Goal: Information Seeking & Learning: Learn about a topic

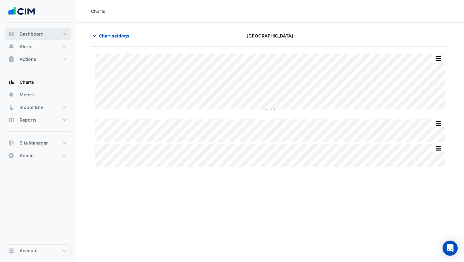
click at [33, 33] on span "Dashboard" at bounding box center [32, 34] width 24 height 6
select select "***"
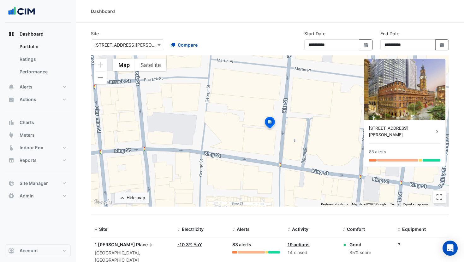
click at [129, 43] on input "text" at bounding box center [121, 45] width 54 height 7
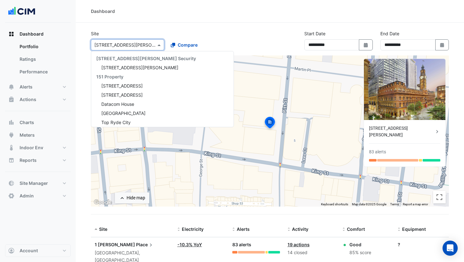
scroll to position [1247, 0]
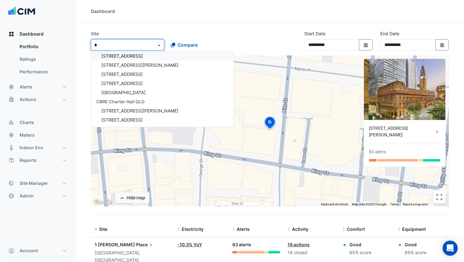
type input "**"
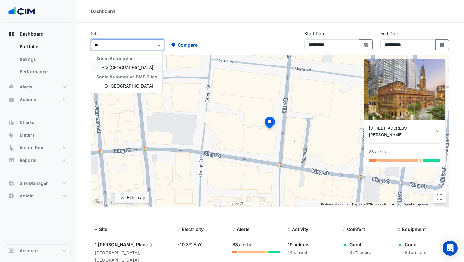
click at [126, 66] on span "HQ [GEOGRAPHIC_DATA]" at bounding box center [127, 67] width 52 height 5
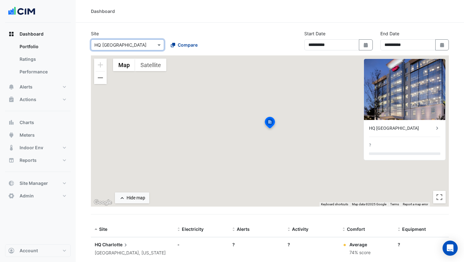
click at [184, 42] on span "Compare" at bounding box center [188, 45] width 20 height 7
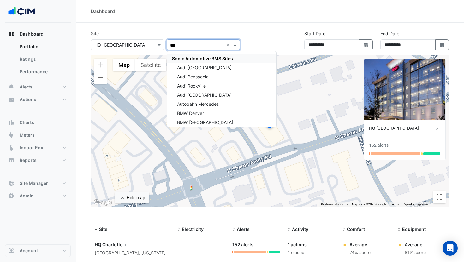
click at [184, 57] on span "Sonic Automotive BMS Sites" at bounding box center [202, 58] width 61 height 5
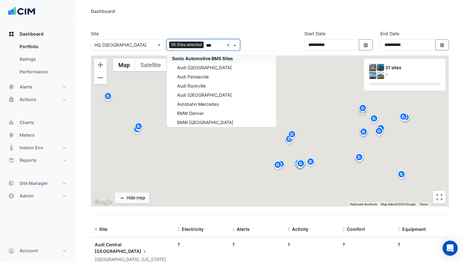
type input "***"
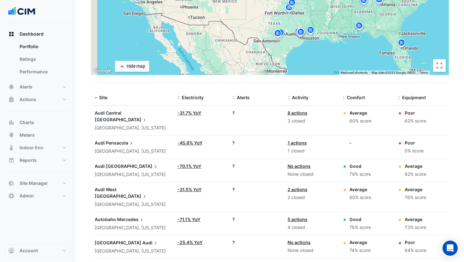
scroll to position [160, 0]
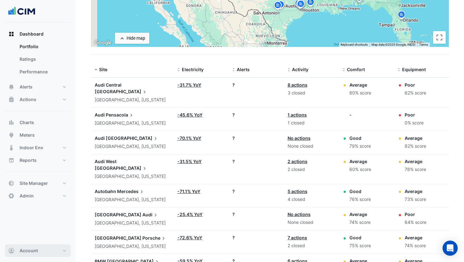
click at [55, 248] on button "Account" at bounding box center [38, 251] width 66 height 13
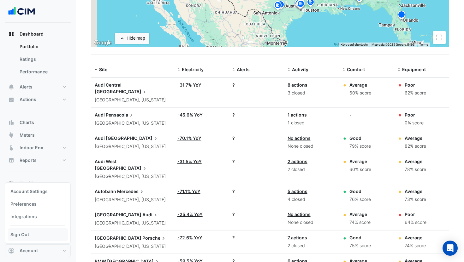
click at [45, 239] on link "Sign Out" at bounding box center [38, 235] width 60 height 13
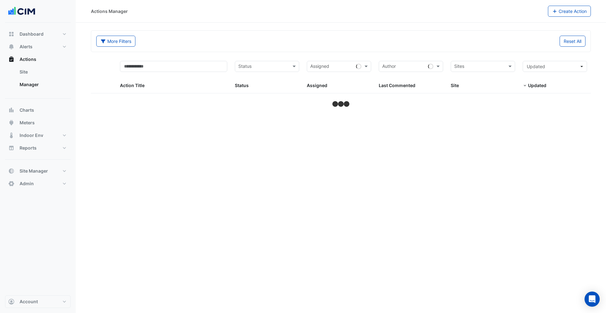
select select "***"
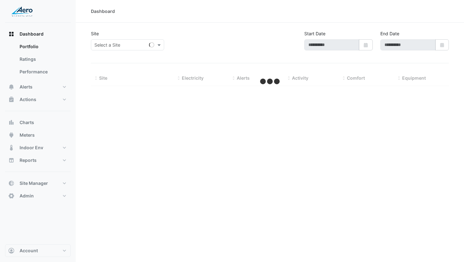
type input "**********"
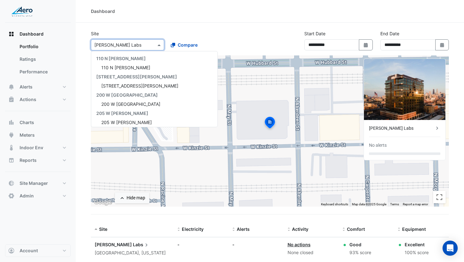
click at [129, 46] on input "text" at bounding box center [121, 45] width 54 height 7
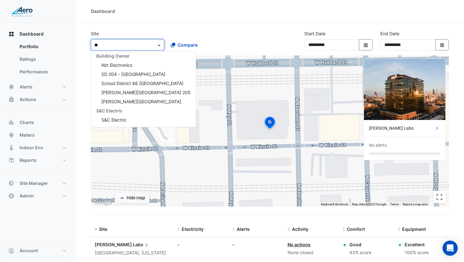
type input "*"
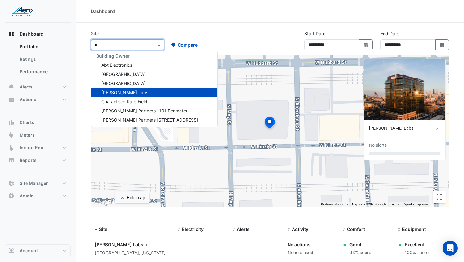
scroll to position [57, 0]
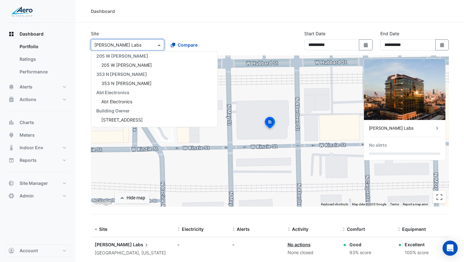
type input "*"
click at [198, 45] on button "Compare" at bounding box center [184, 44] width 35 height 11
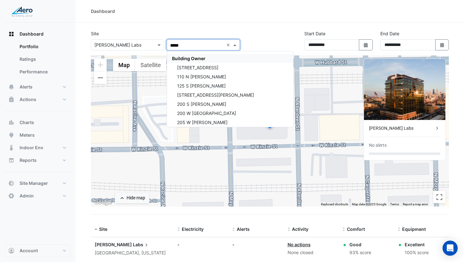
click at [204, 56] on span "Building Owner" at bounding box center [188, 58] width 33 height 5
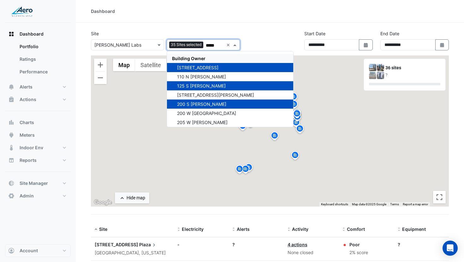
type input "*****"
click at [210, 25] on section "Site Select a Site × Fulton Labs Add sites to compare 35 Sites selected ***** ×…" at bounding box center [270, 263] width 388 height 480
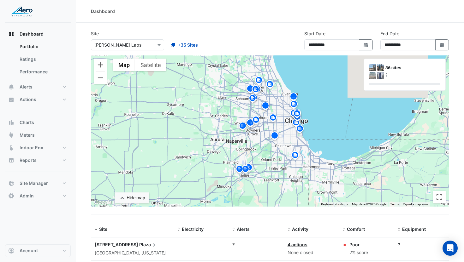
scroll to position [102, 0]
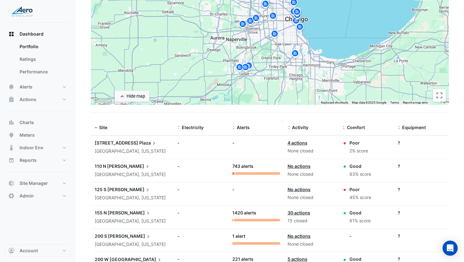
click at [243, 126] on span "Alerts" at bounding box center [243, 127] width 13 height 5
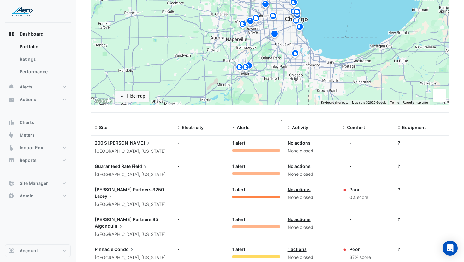
click at [242, 127] on span "Alerts" at bounding box center [243, 127] width 13 height 5
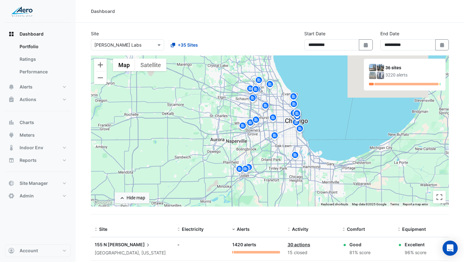
click at [121, 49] on div "Select a Site × Fulton Labs" at bounding box center [127, 44] width 73 height 11
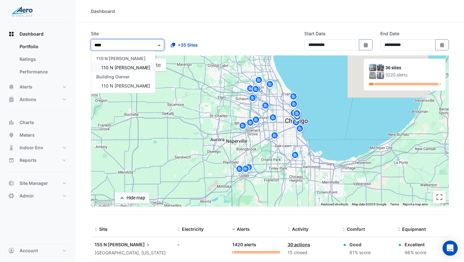
type input "*****"
click at [110, 72] on div "110 N Wacker" at bounding box center [123, 67] width 64 height 9
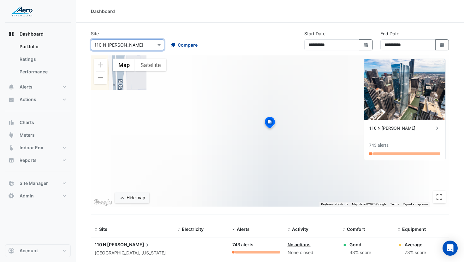
click at [185, 43] on span "Compare" at bounding box center [188, 45] width 20 height 7
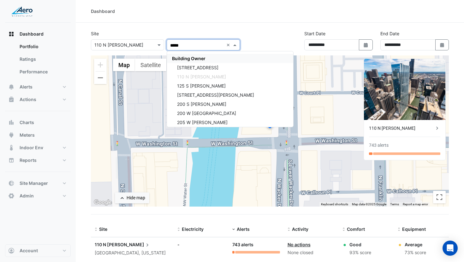
click at [188, 55] on div "Building Owner" at bounding box center [230, 58] width 126 height 9
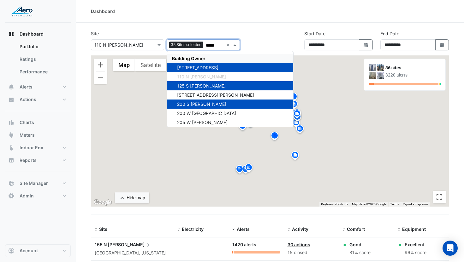
type input "*****"
click at [189, 31] on div "Site Select a Site × 110 N Wacker Add sites to compare 35 Sites selected ***** …" at bounding box center [165, 40] width 156 height 20
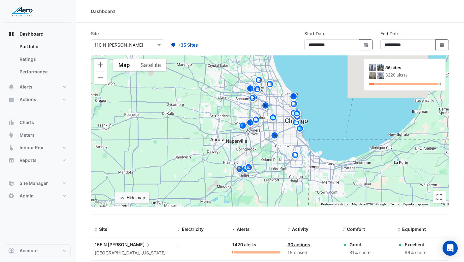
click at [294, 96] on img at bounding box center [293, 97] width 10 height 11
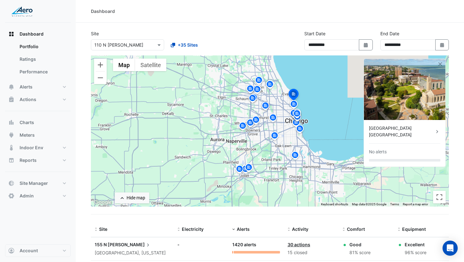
click at [292, 109] on img at bounding box center [294, 105] width 10 height 11
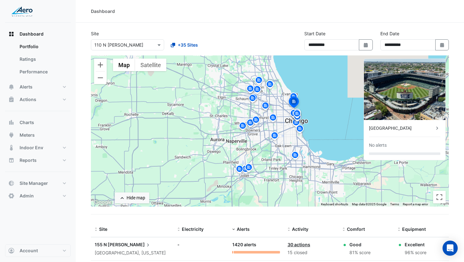
click at [296, 115] on img at bounding box center [297, 114] width 10 height 11
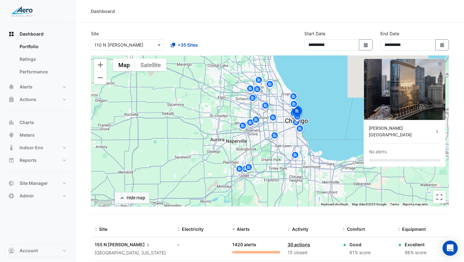
click at [300, 125] on img at bounding box center [300, 129] width 10 height 11
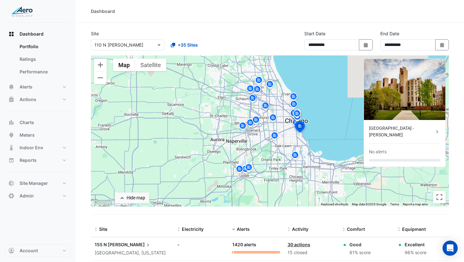
click at [293, 123] on img at bounding box center [300, 127] width 14 height 15
click at [295, 122] on img at bounding box center [300, 127] width 14 height 15
click at [296, 121] on img at bounding box center [300, 127] width 14 height 15
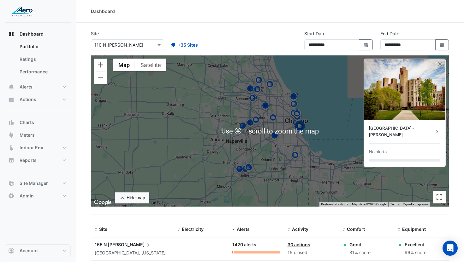
scroll to position [115, 0]
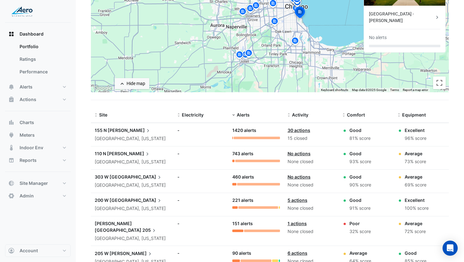
click at [234, 163] on datatable-body-cell "Alerts: 743 alerts" at bounding box center [255, 158] width 55 height 23
click at [234, 162] on div at bounding box center [233, 161] width 2 height 3
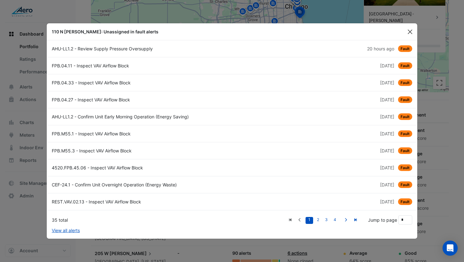
click at [411, 32] on button "Close" at bounding box center [409, 31] width 9 height 9
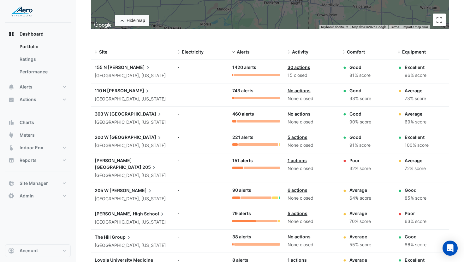
scroll to position [0, 0]
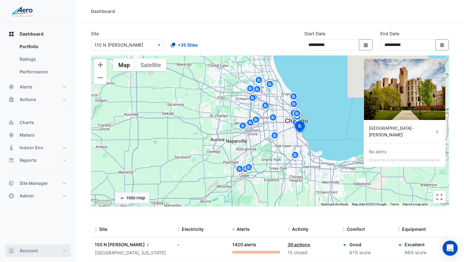
drag, startPoint x: 51, startPoint y: 249, endPoint x: 38, endPoint y: 246, distance: 13.6
click at [51, 249] on button "Account" at bounding box center [38, 251] width 66 height 13
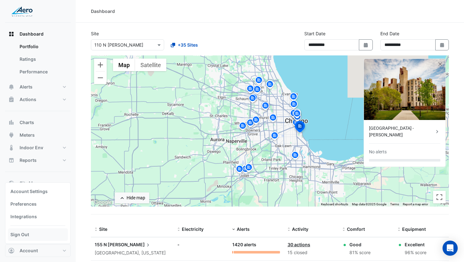
click at [29, 238] on link "Sign Out" at bounding box center [38, 235] width 60 height 13
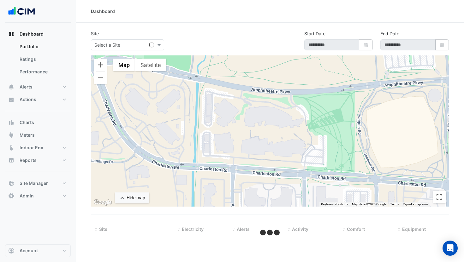
type input "**********"
select select "***"
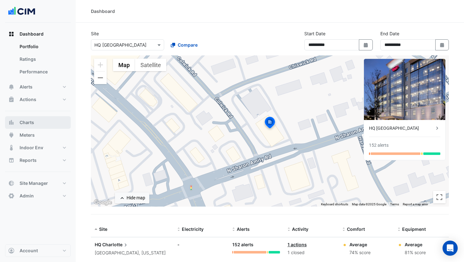
click at [35, 126] on button "Charts" at bounding box center [38, 122] width 66 height 13
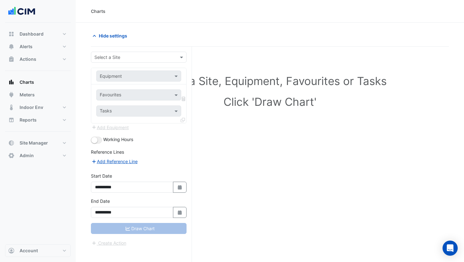
click at [164, 59] on input "text" at bounding box center [132, 57] width 76 height 7
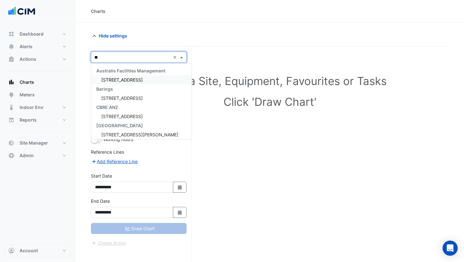
type input "*"
type input "***"
click at [164, 79] on div "[STREET_ADDRESS]" at bounding box center [138, 79] width 95 height 9
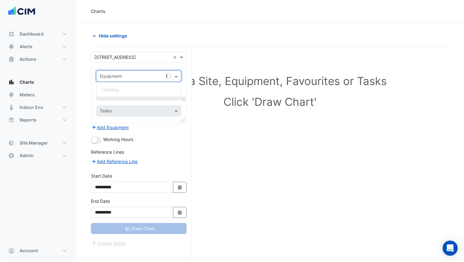
click at [131, 76] on input "text" at bounding box center [132, 76] width 65 height 7
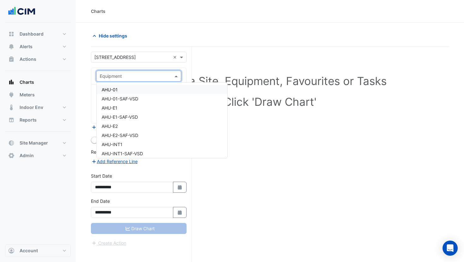
click at [126, 88] on div "AHU-01" at bounding box center [162, 89] width 131 height 9
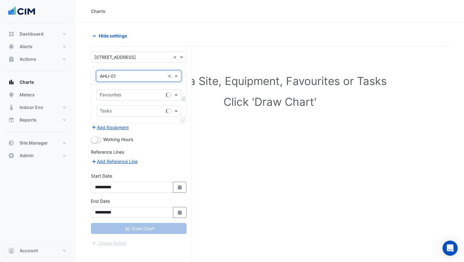
click at [126, 99] on div at bounding box center [131, 96] width 65 height 8
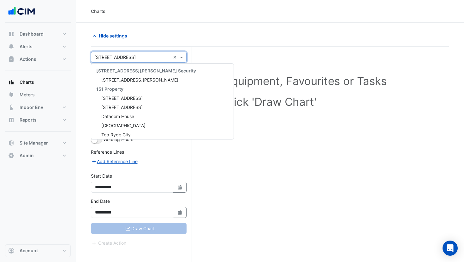
click at [120, 62] on div "Select a Site × 990 La Trobe Street ×" at bounding box center [139, 57] width 96 height 11
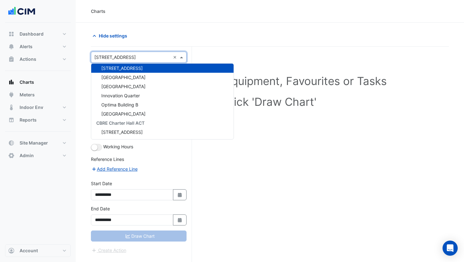
type input "*"
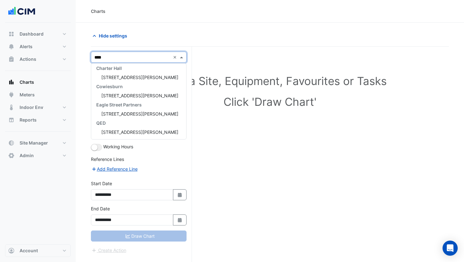
type input "*****"
click at [116, 76] on span "10 Shelley Street" at bounding box center [139, 77] width 77 height 5
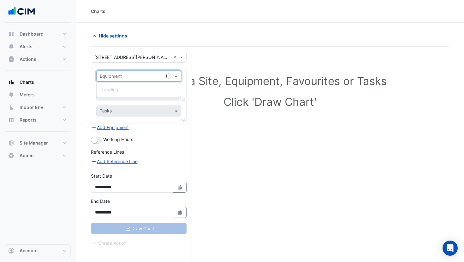
click at [120, 77] on input "text" at bounding box center [132, 76] width 65 height 7
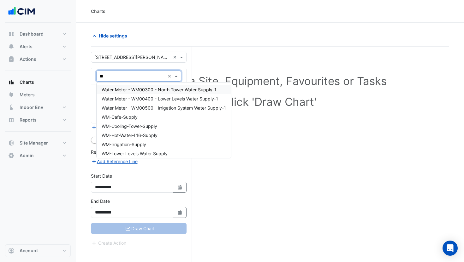
type input "*"
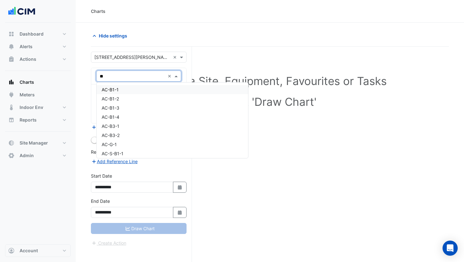
type input "***"
click at [124, 89] on span "AHU-8-1-C" at bounding box center [113, 89] width 23 height 5
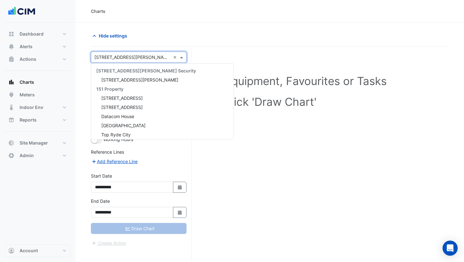
click at [124, 59] on input "text" at bounding box center [132, 57] width 76 height 7
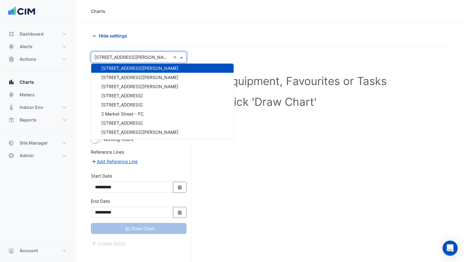
click at [116, 44] on div "Hide settings" at bounding box center [270, 38] width 358 height 16
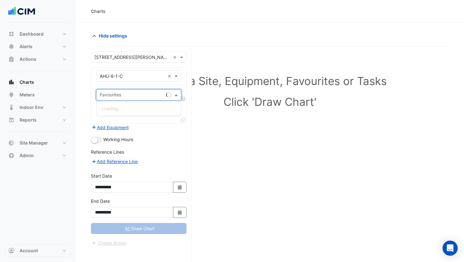
click at [121, 90] on div "Favourites" at bounding box center [138, 95] width 85 height 11
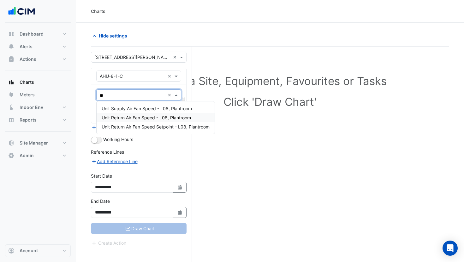
scroll to position [0, 0]
type input "*****"
click at [173, 107] on span "Unit Supply Air Fan Speed - L08, Plantroom" at bounding box center [147, 108] width 90 height 5
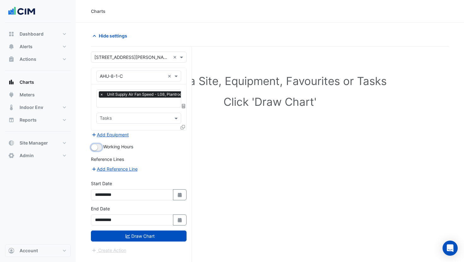
click at [95, 144] on small "button" at bounding box center [94, 147] width 6 height 6
click at [164, 236] on button "Draw Chart" at bounding box center [139, 236] width 96 height 11
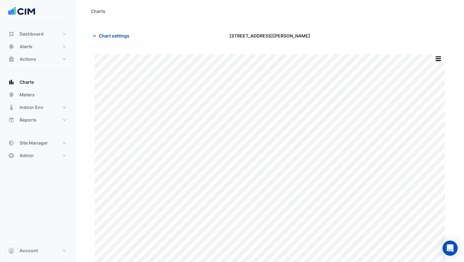
click at [114, 35] on span "Chart settings" at bounding box center [114, 35] width 31 height 7
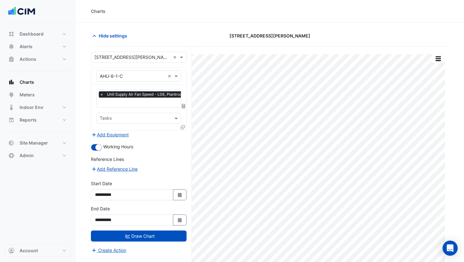
click at [185, 124] on div at bounding box center [183, 128] width 6 height 9
click at [182, 126] on icon at bounding box center [182, 127] width 4 height 4
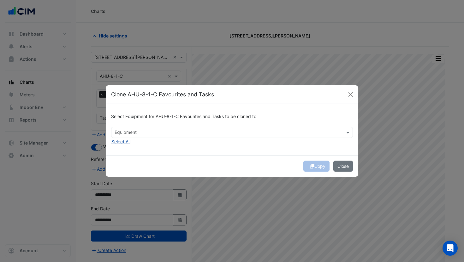
click at [123, 143] on button "Select All" at bounding box center [121, 141] width 20 height 7
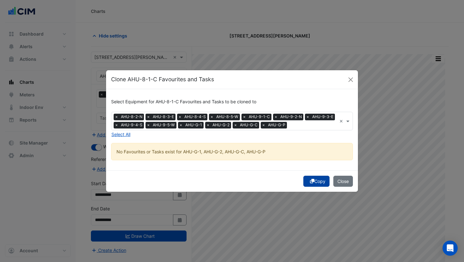
click at [315, 179] on button "Copy" at bounding box center [316, 181] width 26 height 11
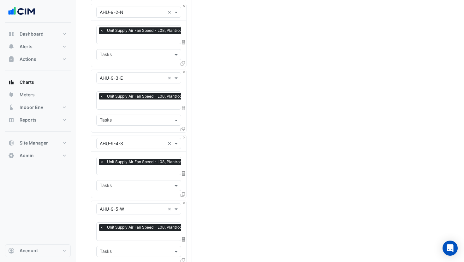
scroll to position [582, 0]
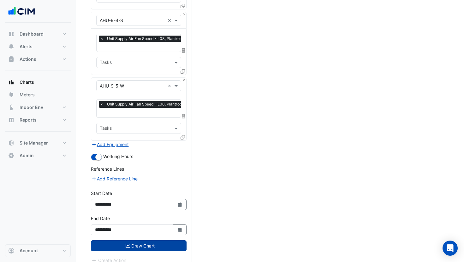
click at [152, 241] on button "Draw Chart" at bounding box center [139, 246] width 96 height 11
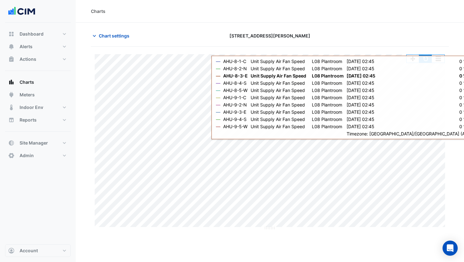
click at [423, 59] on button "button" at bounding box center [425, 59] width 13 height 8
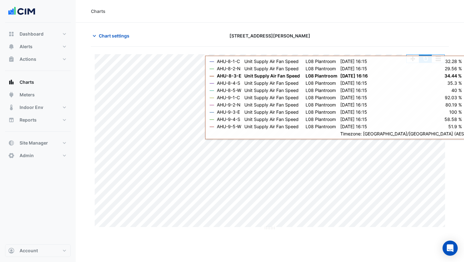
click at [426, 60] on button "button" at bounding box center [425, 59] width 13 height 8
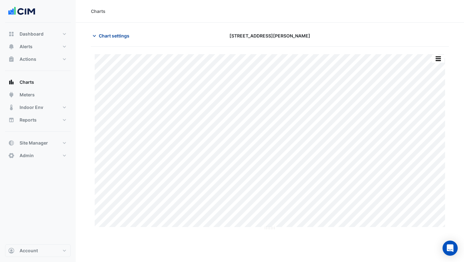
click at [113, 37] on span "Chart settings" at bounding box center [114, 35] width 31 height 7
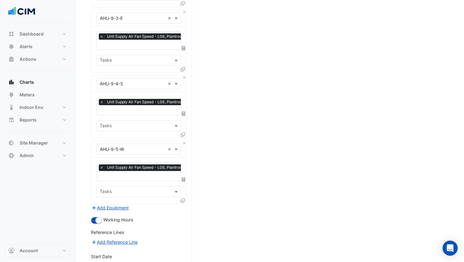
scroll to position [582, 0]
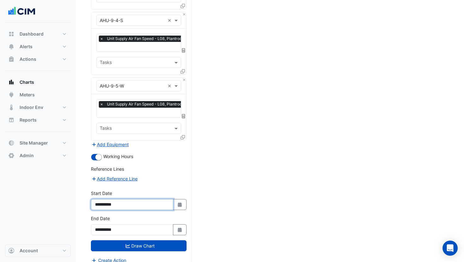
drag, startPoint x: 117, startPoint y: 198, endPoint x: 141, endPoint y: 198, distance: 24.0
click at [141, 199] on input "**********" at bounding box center [132, 204] width 82 height 11
type input "**********"
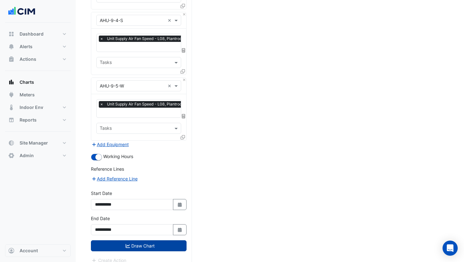
click at [162, 241] on button "Draw Chart" at bounding box center [139, 246] width 96 height 11
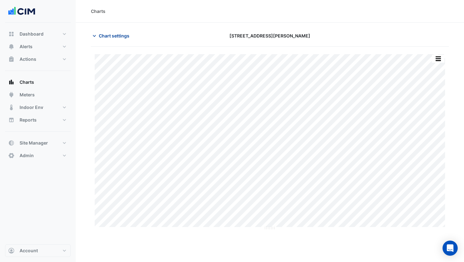
click at [105, 35] on span "Chart settings" at bounding box center [114, 35] width 31 height 7
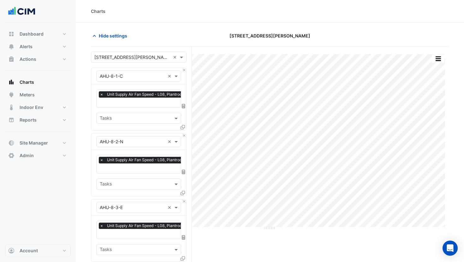
click at [182, 72] on div "Equipment × AHU-8-1-C ×" at bounding box center [138, 76] width 95 height 16
click at [182, 70] on button "Close" at bounding box center [184, 70] width 4 height 4
click at [182, 134] on button "Close" at bounding box center [184, 136] width 4 height 4
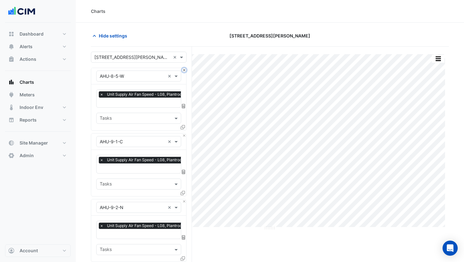
click at [182, 70] on button "Close" at bounding box center [184, 70] width 4 height 4
click at [182, 134] on button "Close" at bounding box center [184, 136] width 4 height 4
click at [182, 70] on button "Close" at bounding box center [184, 70] width 4 height 4
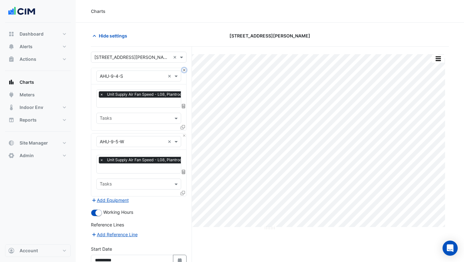
click at [182, 70] on button "Close" at bounding box center [184, 70] width 4 height 4
click at [182, 134] on div "Equipment × AHU-9-5-W ×" at bounding box center [138, 142] width 95 height 16
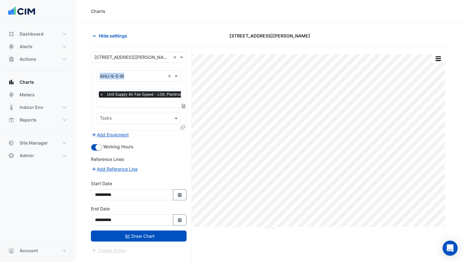
click at [138, 61] on div "Select a Site × 10 Shelley Street ×" at bounding box center [139, 57] width 96 height 11
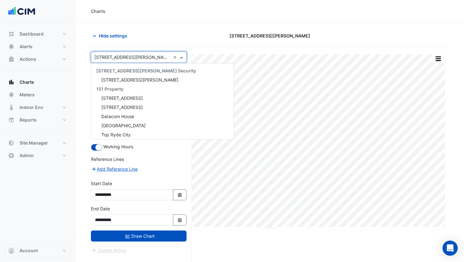
scroll to position [1896, 0]
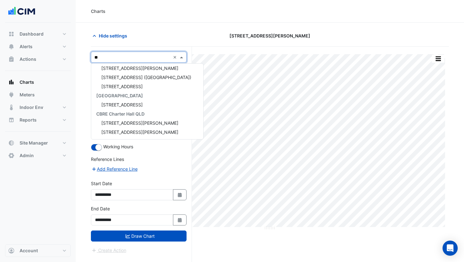
type input "***"
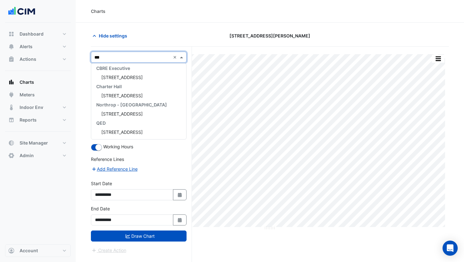
scroll to position [39, 0]
click at [137, 76] on span "990 La Trobe Street" at bounding box center [121, 77] width 41 height 5
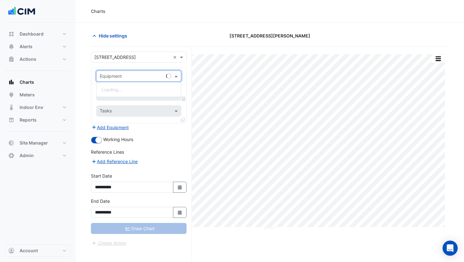
click at [125, 79] on input "text" at bounding box center [132, 76] width 65 height 7
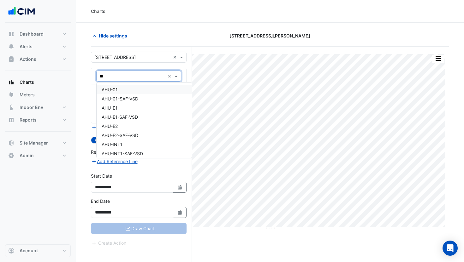
type input "***"
click at [131, 90] on div "AHU-01" at bounding box center [144, 89] width 95 height 9
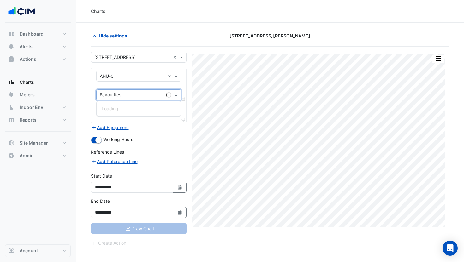
click at [124, 91] on div "Favourites" at bounding box center [130, 95] width 67 height 10
type input "*****"
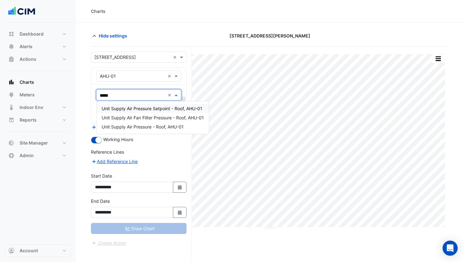
click at [118, 108] on span "Unit Supply Air Pressure Setpoint - Roof, AHU-01" at bounding box center [152, 108] width 101 height 5
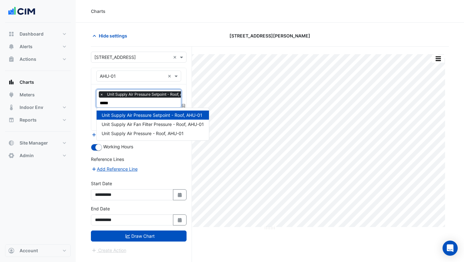
type input "******"
click at [129, 132] on span "Unit Supply Air Pressure - Roof, AHU-01" at bounding box center [143, 133] width 82 height 5
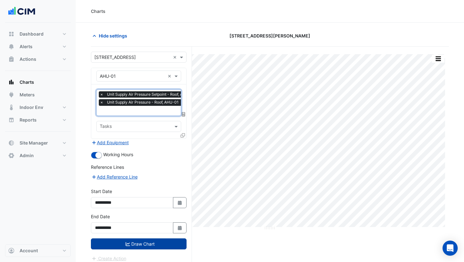
click at [157, 244] on button "Draw Chart" at bounding box center [139, 244] width 96 height 11
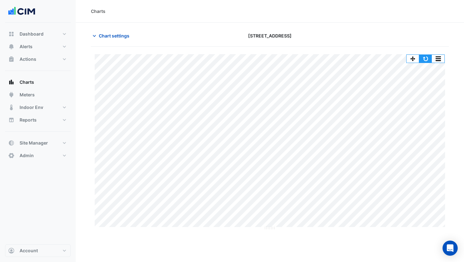
click at [427, 59] on button "button" at bounding box center [425, 59] width 13 height 8
click at [104, 36] on span "Chart settings" at bounding box center [114, 35] width 31 height 7
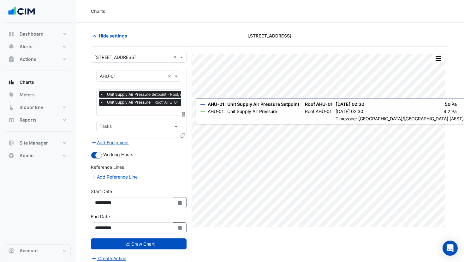
click at [184, 133] on icon at bounding box center [182, 135] width 4 height 4
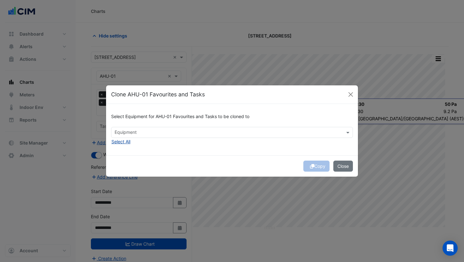
click at [122, 142] on button "Select All" at bounding box center [121, 141] width 20 height 7
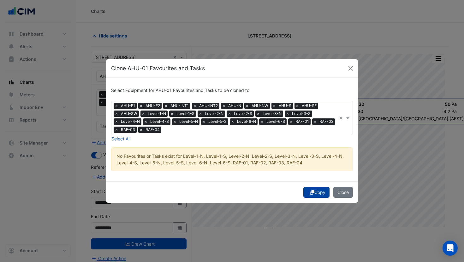
click at [317, 190] on button "Copy" at bounding box center [316, 192] width 26 height 11
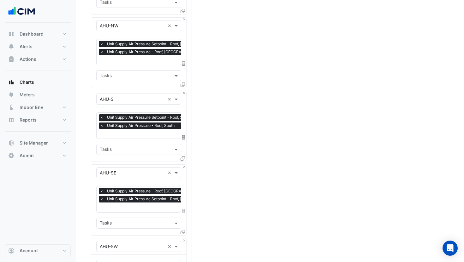
scroll to position [662, 0]
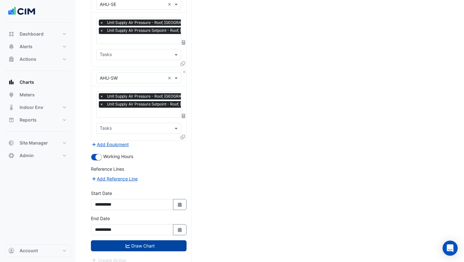
click at [157, 241] on button "Draw Chart" at bounding box center [139, 246] width 96 height 11
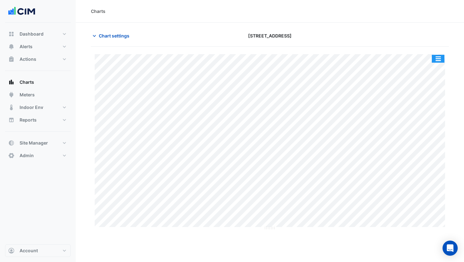
click at [437, 58] on button "button" at bounding box center [438, 59] width 13 height 8
click at [413, 44] on div "Chart settings 990 La Trobe Street" at bounding box center [270, 38] width 358 height 16
click at [435, 57] on button "button" at bounding box center [438, 59] width 13 height 8
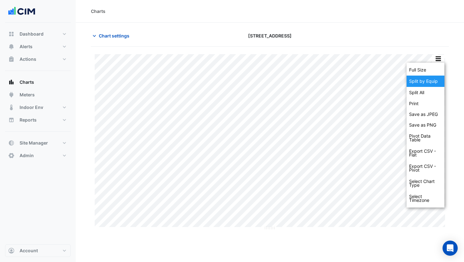
click at [431, 80] on div "Split by Equip" at bounding box center [425, 81] width 38 height 11
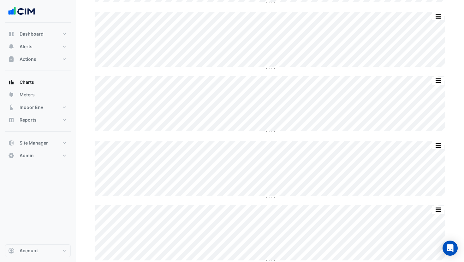
scroll to position [395, 0]
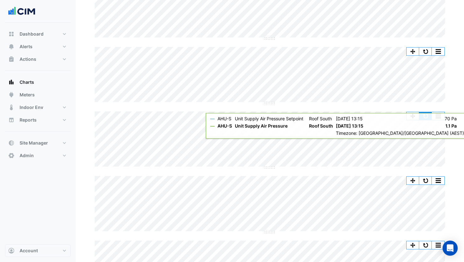
click at [425, 117] on button "button" at bounding box center [425, 116] width 13 height 8
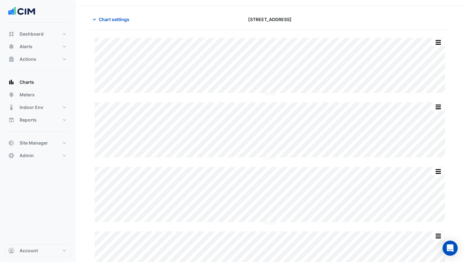
scroll to position [0, 0]
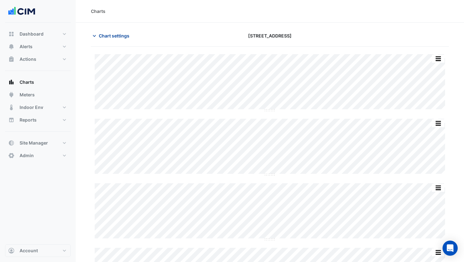
click at [107, 36] on span "Chart settings" at bounding box center [114, 35] width 31 height 7
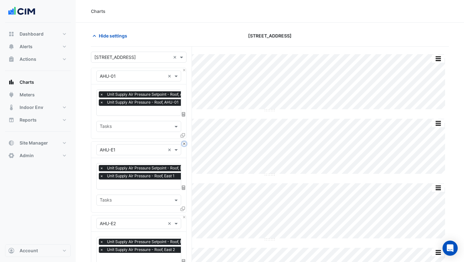
click at [183, 144] on button "Close" at bounding box center [184, 144] width 4 height 4
click at [183, 216] on button "Close" at bounding box center [184, 218] width 4 height 4
click at [183, 144] on button "Close" at bounding box center [184, 144] width 4 height 4
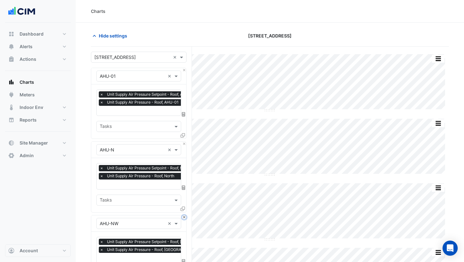
click at [183, 216] on button "Close" at bounding box center [184, 218] width 4 height 4
click at [183, 144] on button "Close" at bounding box center [184, 144] width 4 height 4
click at [183, 216] on button "Close" at bounding box center [184, 218] width 4 height 4
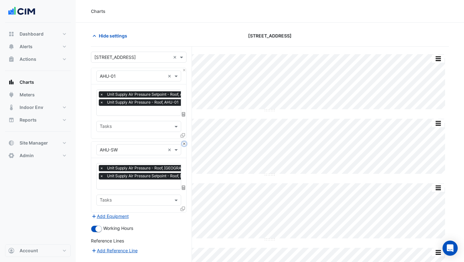
click at [183, 144] on button "Close" at bounding box center [184, 144] width 4 height 4
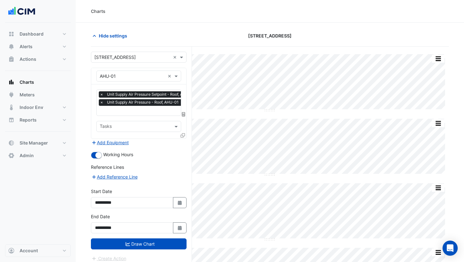
click at [183, 144] on div "Add Equipment" at bounding box center [139, 143] width 96 height 8
click at [134, 77] on input "text" at bounding box center [132, 76] width 65 height 7
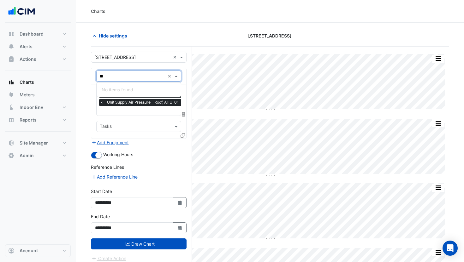
type input "**"
click at [126, 56] on input "text" at bounding box center [132, 57] width 76 height 7
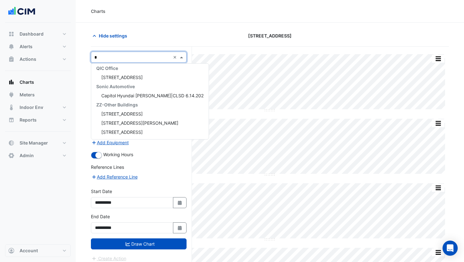
type input "**"
click at [160, 98] on div "69 Ann Street" at bounding box center [138, 95] width 95 height 9
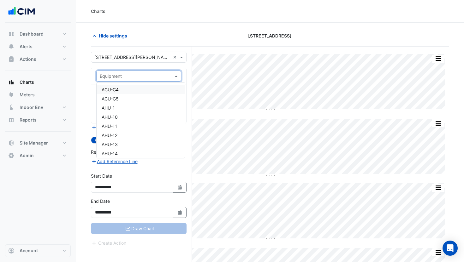
click at [138, 77] on input "text" at bounding box center [132, 76] width 65 height 7
click at [132, 91] on div "ACU-G4" at bounding box center [141, 89] width 88 height 9
click at [134, 95] on input "text" at bounding box center [132, 95] width 64 height 7
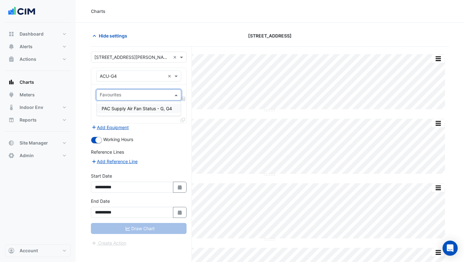
click at [124, 75] on input "text" at bounding box center [132, 76] width 65 height 7
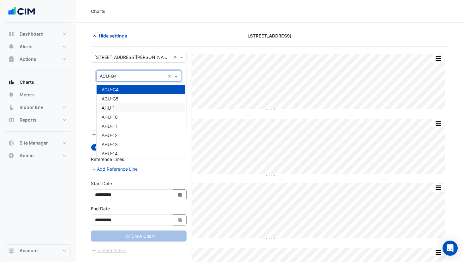
click at [126, 105] on div "AHU-1" at bounding box center [141, 107] width 88 height 9
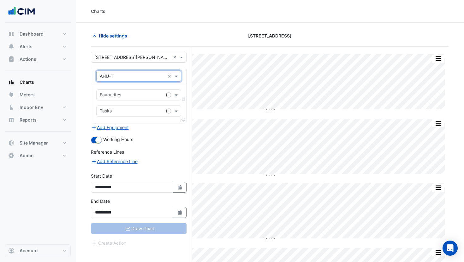
click at [127, 97] on input "text" at bounding box center [132, 95] width 64 height 7
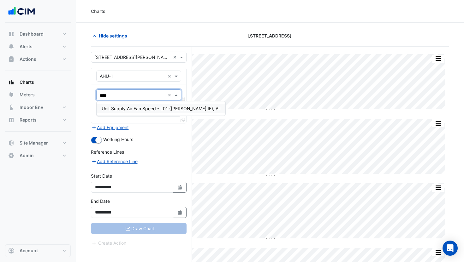
type input "*****"
click at [134, 106] on span "Unit Supply Air Fan Speed - L01 (NABERS IE), All" at bounding box center [161, 108] width 119 height 5
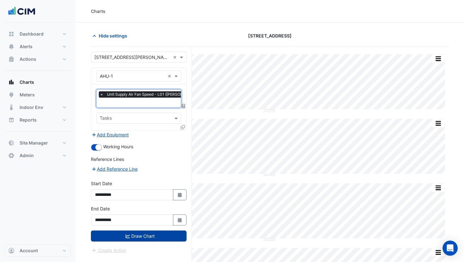
click at [170, 233] on button "Draw Chart" at bounding box center [139, 236] width 96 height 11
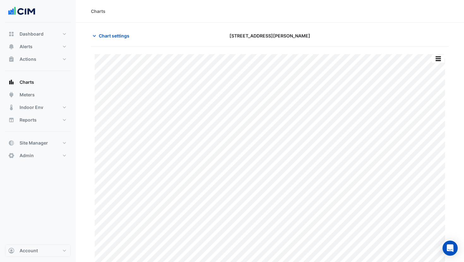
click at [117, 41] on div "Chart settings 69 Ann Street" at bounding box center [270, 38] width 358 height 16
click at [115, 37] on span "Chart settings" at bounding box center [114, 35] width 31 height 7
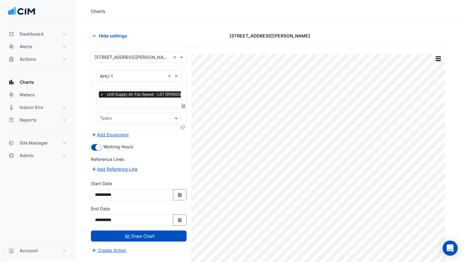
click at [183, 128] on icon at bounding box center [182, 127] width 4 height 4
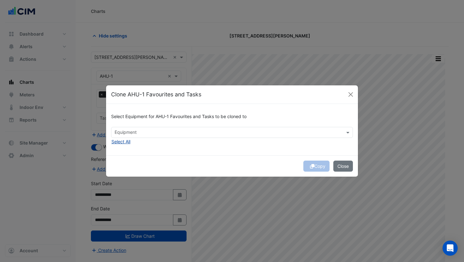
click at [116, 143] on button "Select All" at bounding box center [121, 141] width 20 height 7
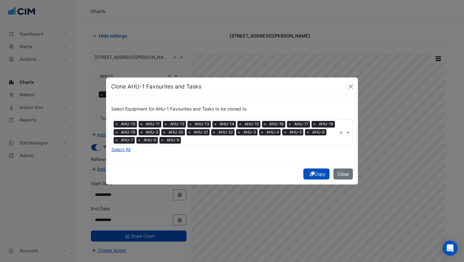
click at [312, 175] on button "Copy" at bounding box center [316, 174] width 26 height 11
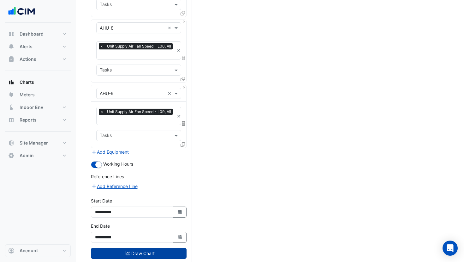
click at [170, 248] on button "Draw Chart" at bounding box center [139, 253] width 96 height 11
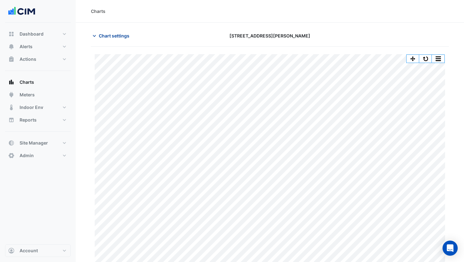
click at [106, 38] on span "Chart settings" at bounding box center [114, 35] width 31 height 7
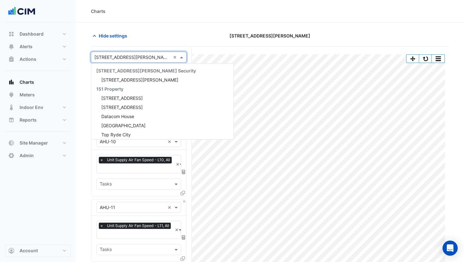
click at [122, 57] on input "text" at bounding box center [132, 57] width 76 height 7
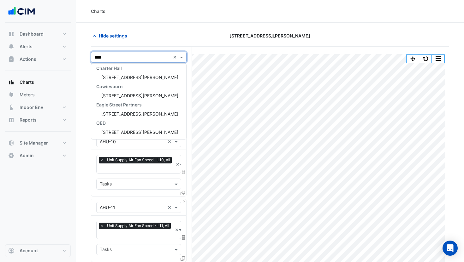
type input "*****"
click at [123, 73] on div "10 Shelley Street" at bounding box center [138, 77] width 95 height 9
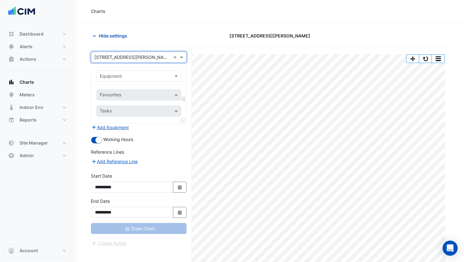
click at [132, 74] on input "text" at bounding box center [132, 76] width 65 height 7
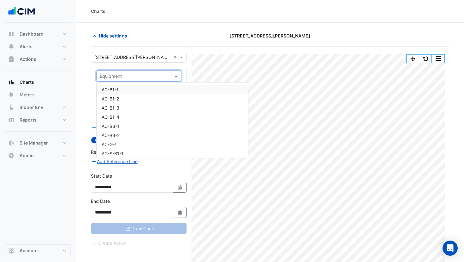
click at [122, 89] on div "AC-B1-1" at bounding box center [172, 89] width 151 height 9
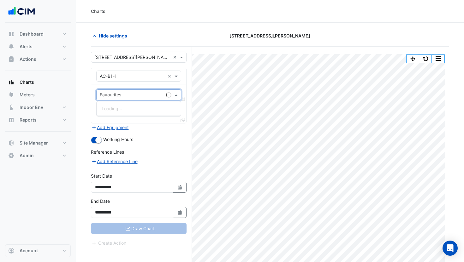
click at [124, 94] on input "text" at bounding box center [132, 95] width 64 height 7
type input "*"
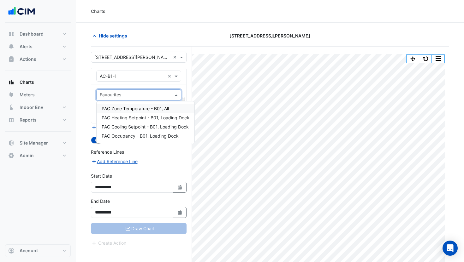
click at [122, 76] on input "text" at bounding box center [132, 76] width 65 height 7
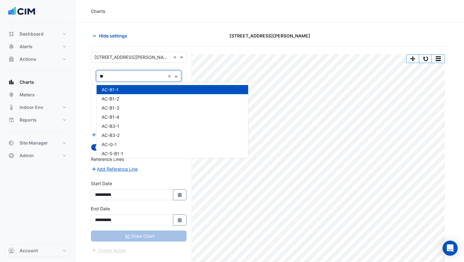
type input "***"
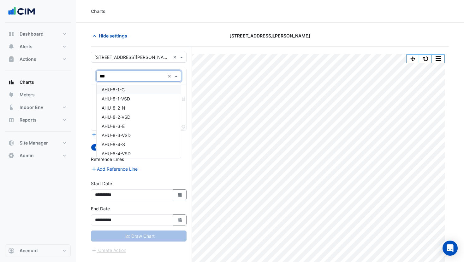
click at [127, 88] on div "AHU-8-1-C" at bounding box center [139, 89] width 84 height 9
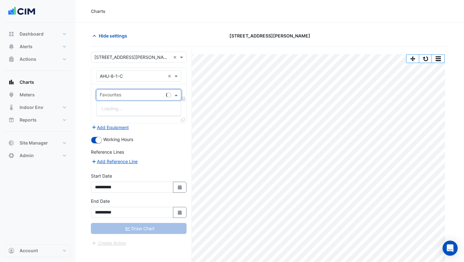
click at [126, 94] on input "text" at bounding box center [132, 95] width 64 height 7
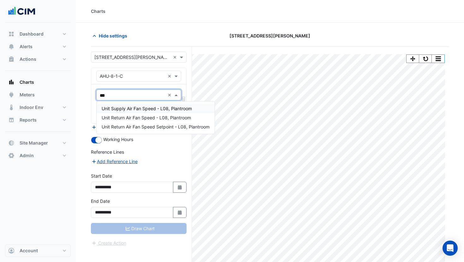
type input "****"
click at [136, 105] on div "Unit Supply Air Fan Speed - L08, Plantroom" at bounding box center [156, 108] width 118 height 9
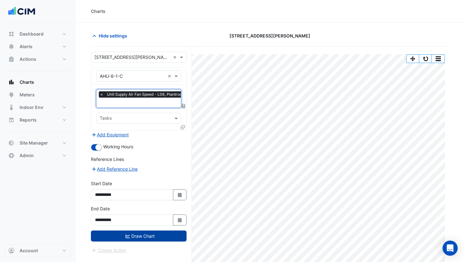
click at [151, 238] on button "Draw Chart" at bounding box center [139, 236] width 96 height 11
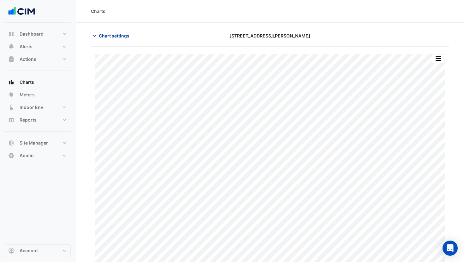
click at [108, 38] on span "Chart settings" at bounding box center [114, 35] width 31 height 7
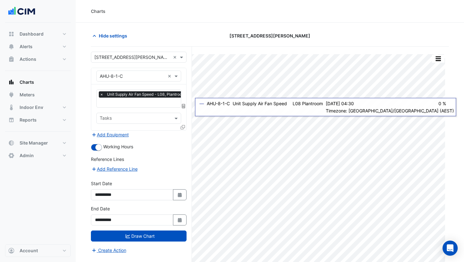
click at [183, 130] on div at bounding box center [183, 128] width 6 height 9
click at [183, 126] on icon at bounding box center [182, 127] width 4 height 4
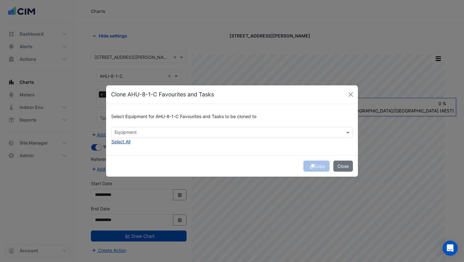
click at [119, 142] on button "Select All" at bounding box center [121, 141] width 20 height 7
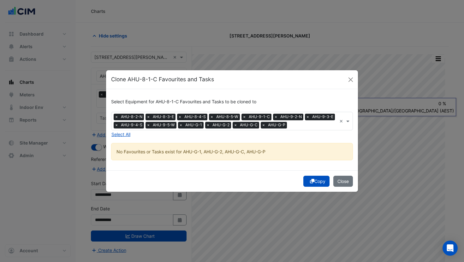
click at [314, 171] on div "Copy Close" at bounding box center [232, 181] width 252 height 21
click at [316, 184] on button "Copy" at bounding box center [316, 181] width 26 height 11
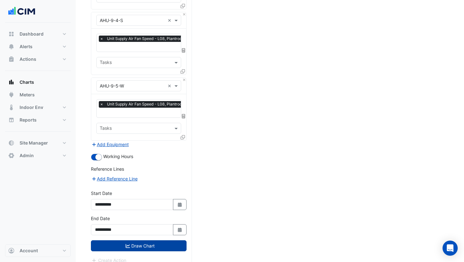
click at [157, 241] on button "Draw Chart" at bounding box center [139, 246] width 96 height 11
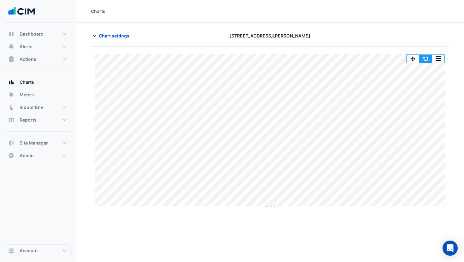
click at [424, 58] on button "button" at bounding box center [425, 59] width 13 height 8
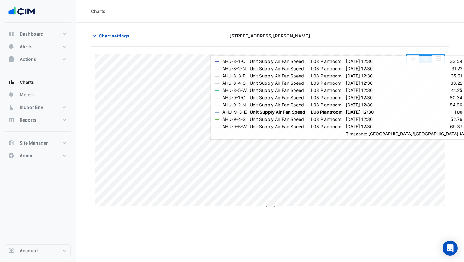
click at [427, 60] on button "button" at bounding box center [425, 59] width 13 height 8
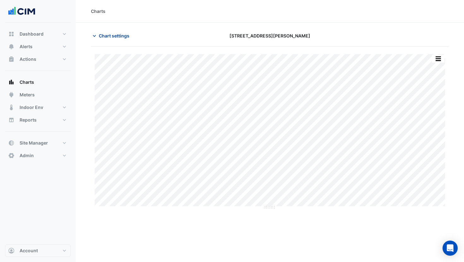
click at [104, 36] on span "Chart settings" at bounding box center [114, 35] width 31 height 7
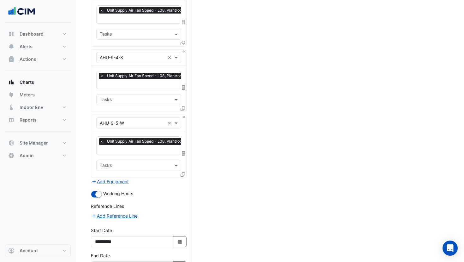
scroll to position [582, 0]
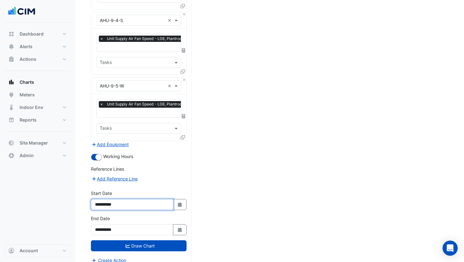
drag, startPoint x: 112, startPoint y: 199, endPoint x: 118, endPoint y: 202, distance: 7.1
click at [111, 199] on input "**********" at bounding box center [132, 204] width 82 height 11
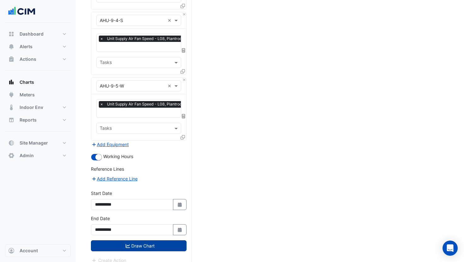
click at [137, 241] on button "Draw Chart" at bounding box center [139, 246] width 96 height 11
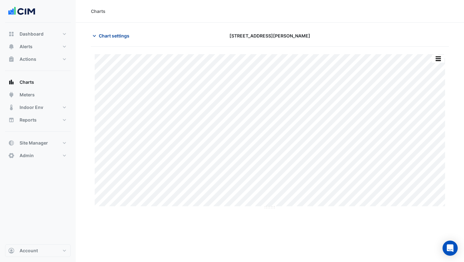
click at [107, 37] on span "Chart settings" at bounding box center [114, 35] width 31 height 7
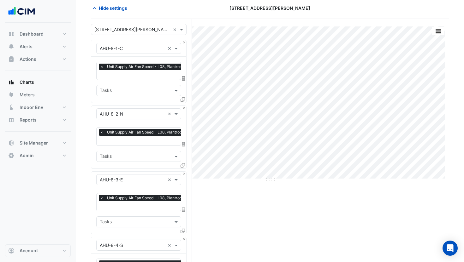
type input "**********"
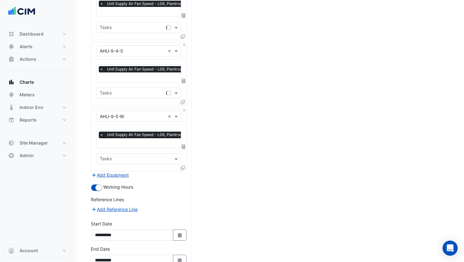
scroll to position [582, 0]
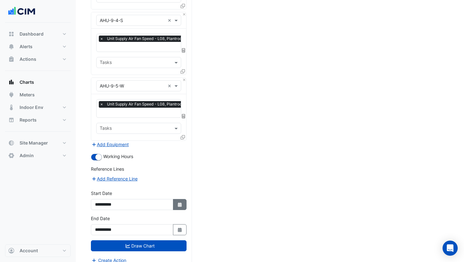
click at [177, 203] on icon "Select Date" at bounding box center [180, 205] width 6 height 4
select select "*"
select select "****"
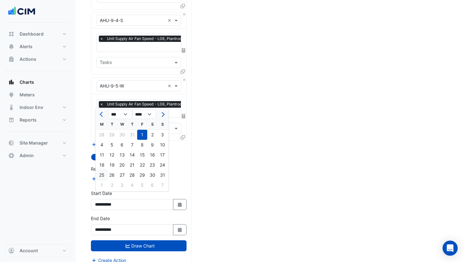
click at [102, 171] on div "25" at bounding box center [102, 175] width 10 height 10
type input "**********"
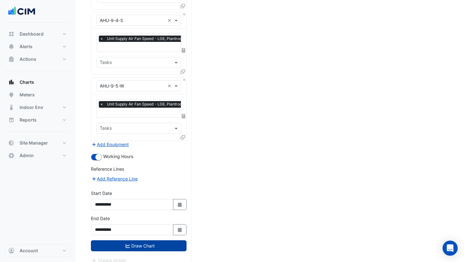
click at [162, 241] on button "Draw Chart" at bounding box center [139, 246] width 96 height 11
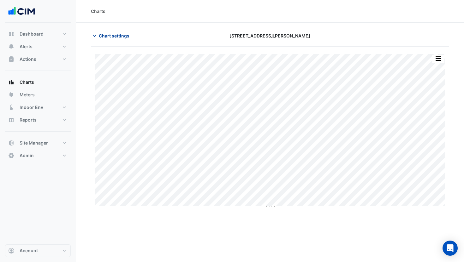
click at [106, 38] on span "Chart settings" at bounding box center [114, 35] width 31 height 7
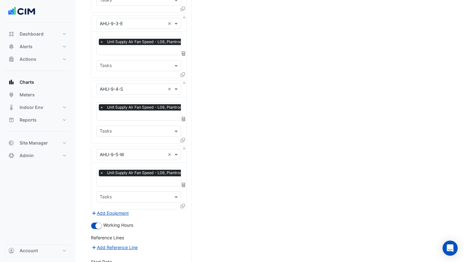
scroll to position [582, 0]
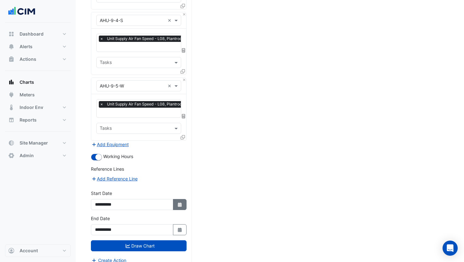
click at [173, 199] on button "Select Date" at bounding box center [180, 204] width 14 height 11
select select "*"
select select "****"
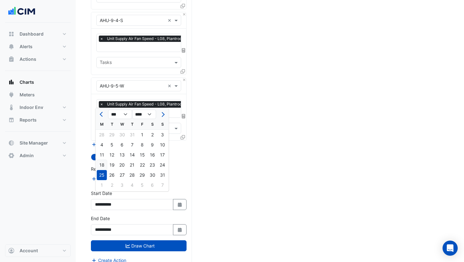
click at [101, 167] on div "18" at bounding box center [102, 165] width 10 height 10
type input "**********"
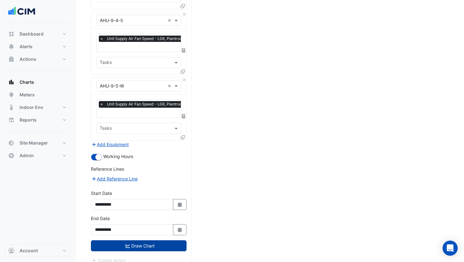
click at [162, 241] on button "Draw Chart" at bounding box center [139, 246] width 96 height 11
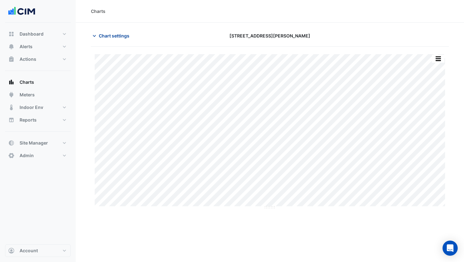
click at [112, 35] on span "Chart settings" at bounding box center [114, 35] width 31 height 7
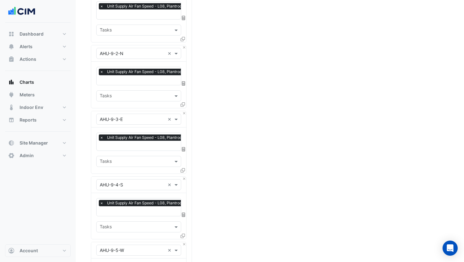
scroll to position [582, 0]
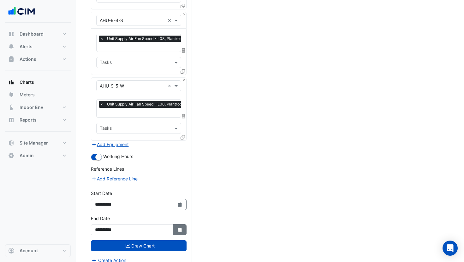
click at [176, 228] on button "Select Date" at bounding box center [180, 230] width 14 height 11
select select "*"
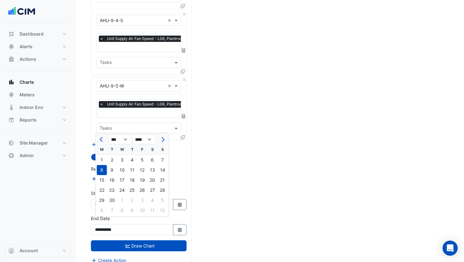
click at [111, 170] on div "9" at bounding box center [112, 170] width 10 height 10
type input "**********"
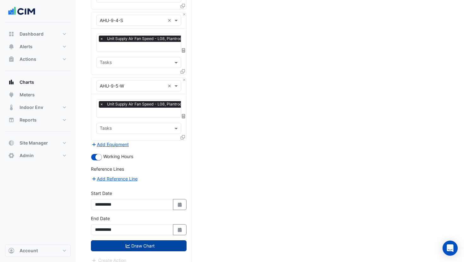
click at [159, 241] on button "Draw Chart" at bounding box center [139, 246] width 96 height 11
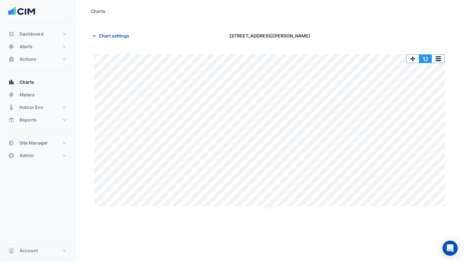
click at [426, 57] on button "button" at bounding box center [425, 59] width 13 height 8
click at [115, 38] on span "Chart settings" at bounding box center [114, 35] width 31 height 7
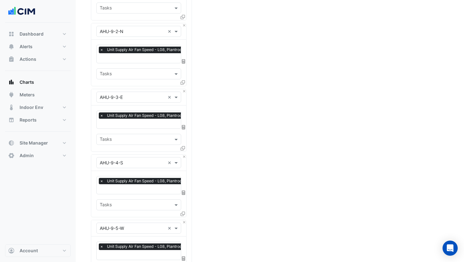
scroll to position [582, 0]
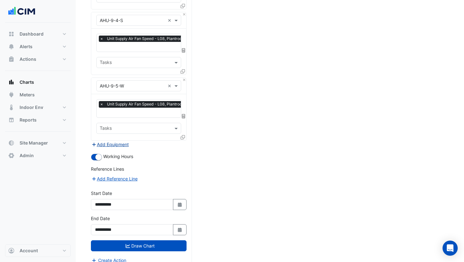
click at [114, 141] on button "Add Equipment" at bounding box center [110, 144] width 38 height 7
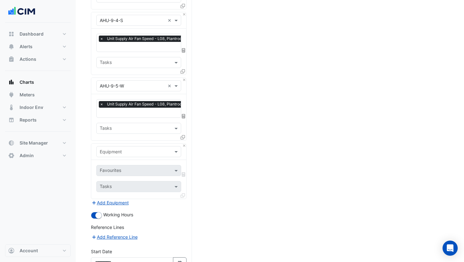
click at [126, 149] on input "text" at bounding box center [132, 152] width 65 height 7
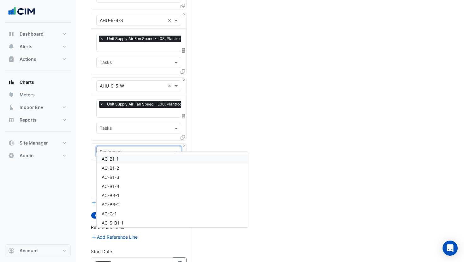
type input "*"
type input "**"
click at [130, 162] on div "CH-1" at bounding box center [160, 159] width 127 height 9
click at [130, 168] on input "text" at bounding box center [132, 171] width 64 height 7
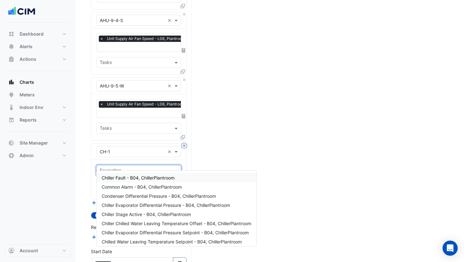
click at [185, 144] on button "Close" at bounding box center [184, 146] width 4 height 4
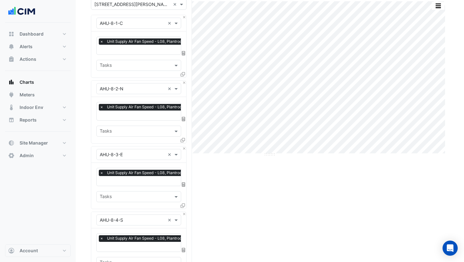
scroll to position [0, 0]
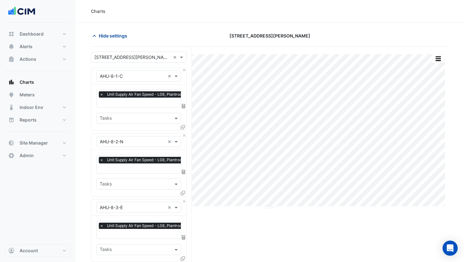
click at [108, 33] on span "Hide settings" at bounding box center [113, 35] width 28 height 7
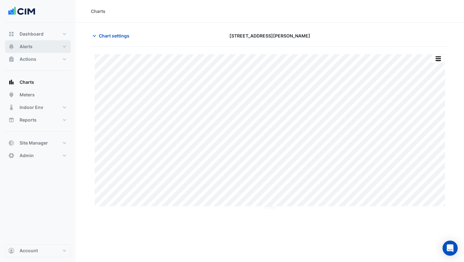
click at [31, 46] on span "Alerts" at bounding box center [26, 47] width 13 height 6
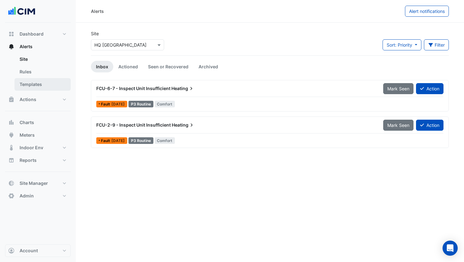
click at [42, 84] on link "Templates" at bounding box center [43, 84] width 56 height 13
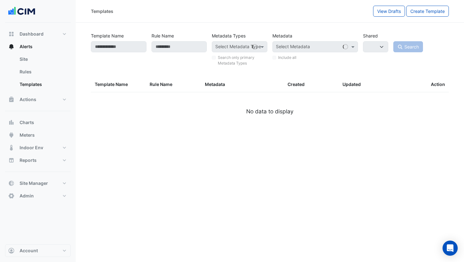
select select
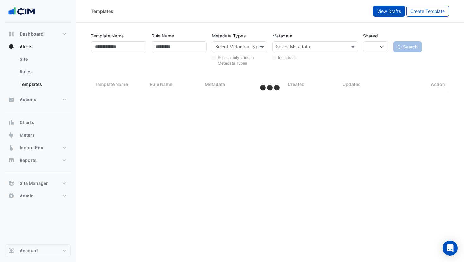
select select "***"
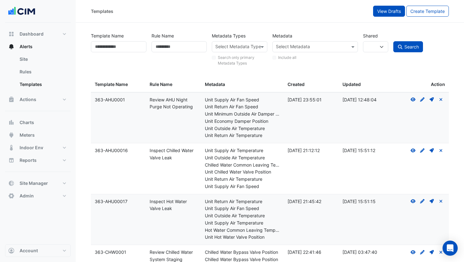
click at [380, 16] on button "View Drafts" at bounding box center [389, 11] width 32 height 11
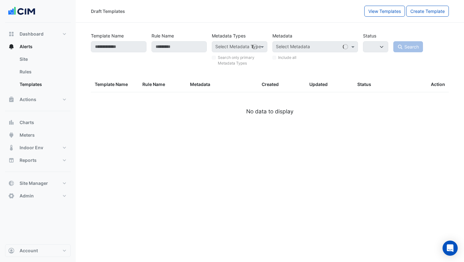
select select
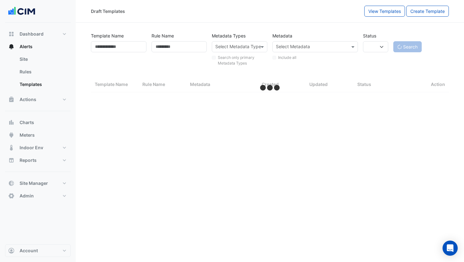
select select "***"
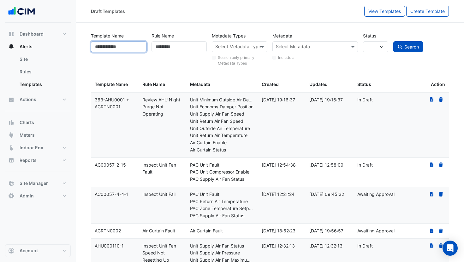
click at [112, 47] on input "Template Name" at bounding box center [119, 46] width 56 height 11
type input "*********"
click at [393, 41] on button "Search" at bounding box center [408, 46] width 30 height 11
select select
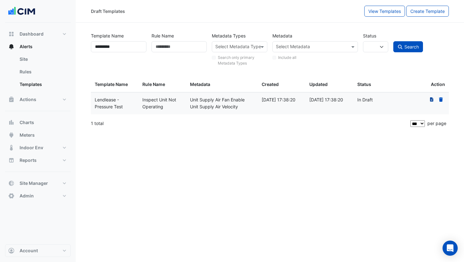
click at [430, 99] on icon at bounding box center [431, 99] width 3 height 4
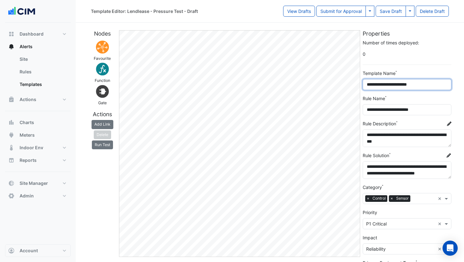
click at [359, 84] on div "**********" at bounding box center [269, 182] width 365 height 315
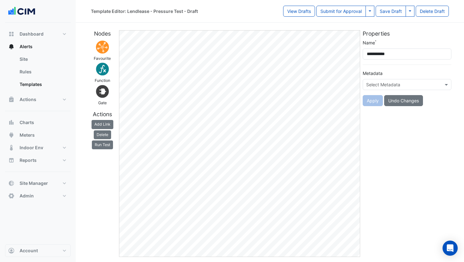
click at [392, 83] on input "text" at bounding box center [400, 85] width 69 height 7
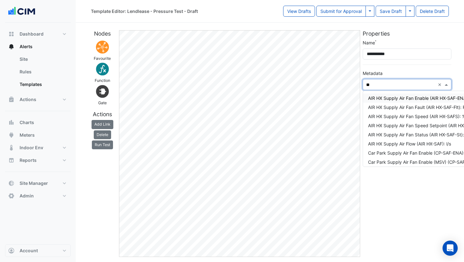
type input "***"
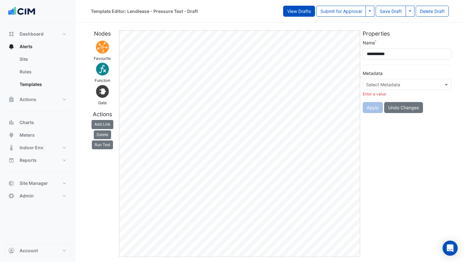
click at [289, 14] on button "View Drafts" at bounding box center [299, 11] width 32 height 11
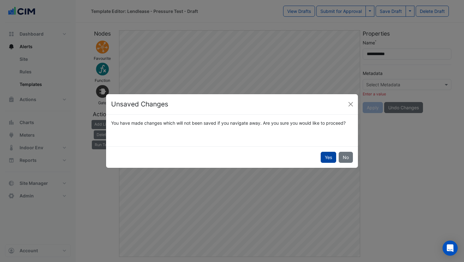
click at [325, 161] on button "Yes" at bounding box center [327, 157] width 15 height 11
select select
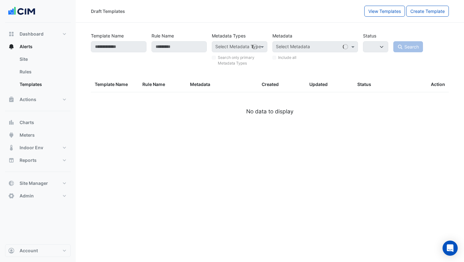
type input "*********"
select select
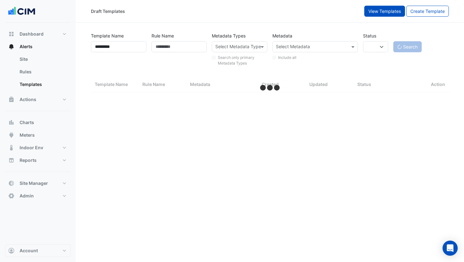
select select "***"
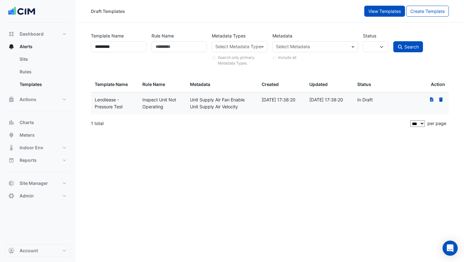
click at [379, 15] on button "View Templates" at bounding box center [384, 11] width 41 height 11
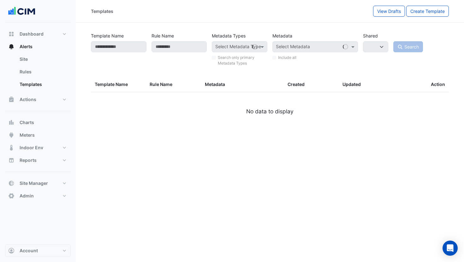
select select
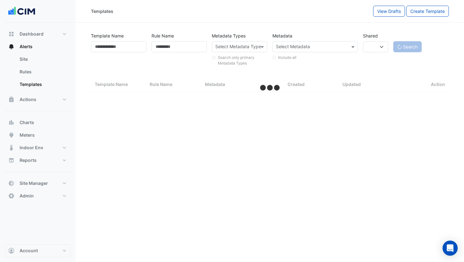
select select "***"
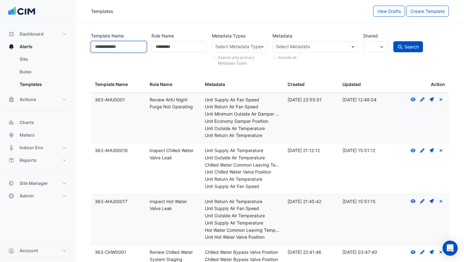
click at [128, 45] on input "Template Name" at bounding box center [119, 46] width 56 height 11
click at [176, 47] on input "Rule Name" at bounding box center [179, 46] width 56 height 11
type input "**********"
click at [393, 41] on button "Search" at bounding box center [408, 46] width 30 height 11
select select
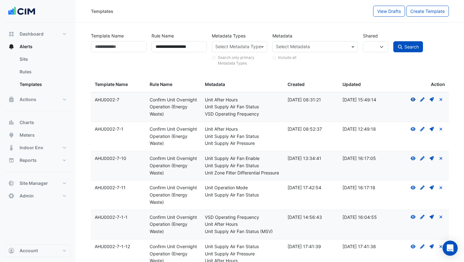
click at [412, 101] on icon "View" at bounding box center [413, 99] width 6 height 4
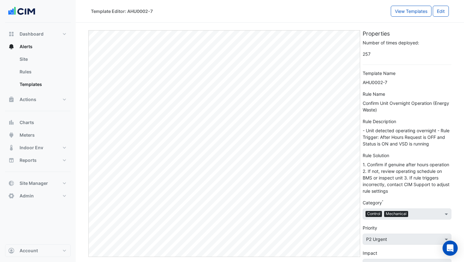
select select
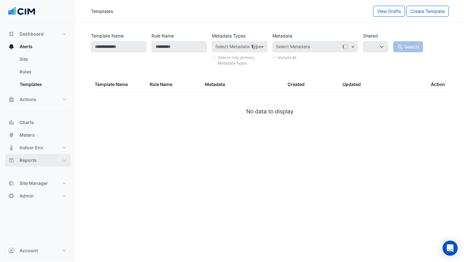
type input "**********"
select select
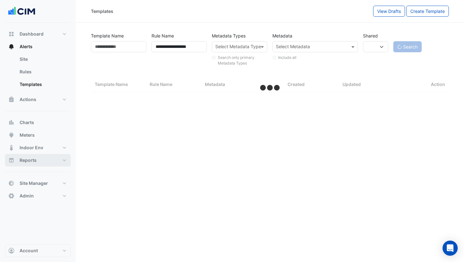
select select "***"
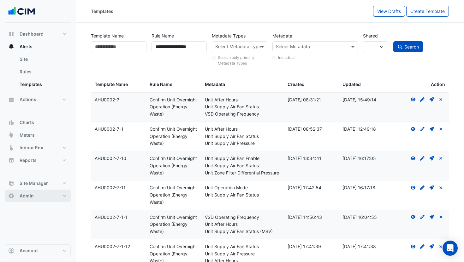
click at [47, 194] on button "Admin" at bounding box center [38, 196] width 66 height 13
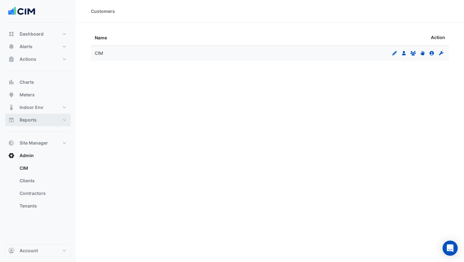
click at [39, 120] on button "Reports" at bounding box center [38, 120] width 66 height 13
select select "***"
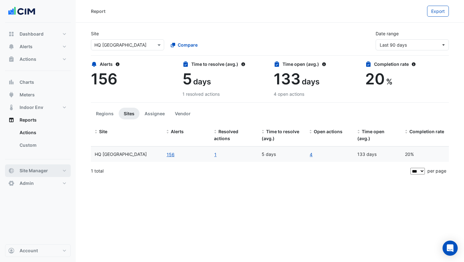
click at [46, 169] on span "Site Manager" at bounding box center [34, 171] width 28 height 6
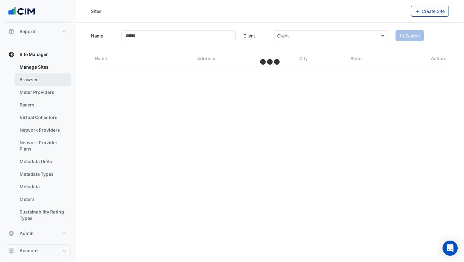
scroll to position [91, 0]
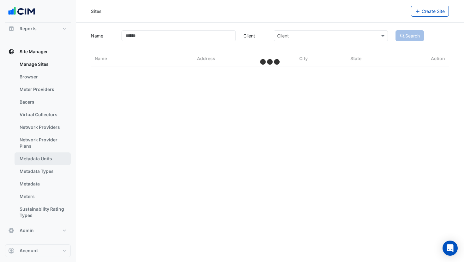
select select "***"
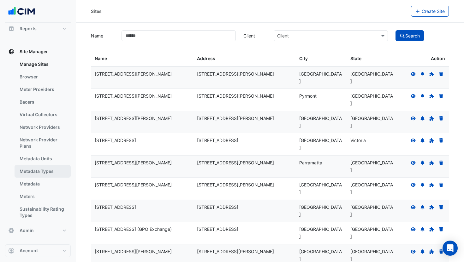
click at [37, 169] on link "Metadata Types" at bounding box center [43, 171] width 56 height 13
select select "***"
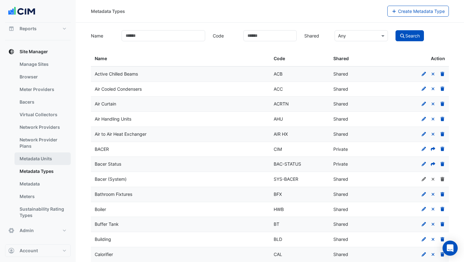
click at [37, 161] on link "Metadata Units" at bounding box center [43, 159] width 56 height 13
select select "***"
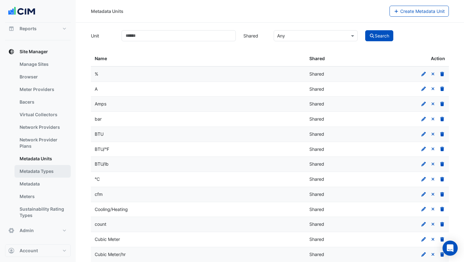
click at [37, 174] on link "Metadata Types" at bounding box center [43, 171] width 56 height 13
select select "***"
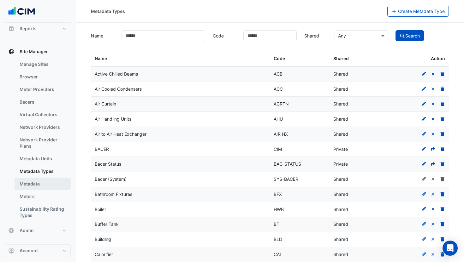
click at [37, 184] on link "Metadata" at bounding box center [43, 184] width 56 height 13
select select "***"
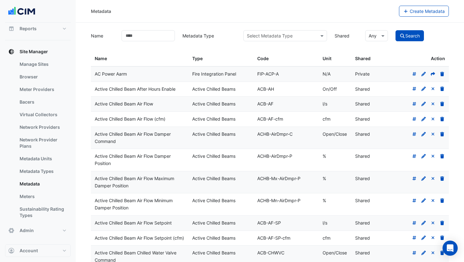
click at [281, 36] on input "text" at bounding box center [279, 36] width 64 height 7
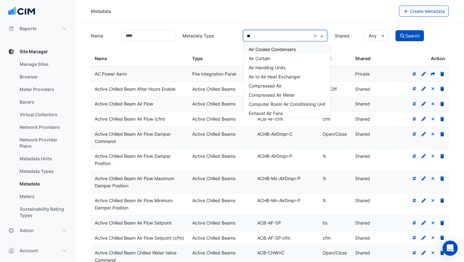
type input "***"
drag, startPoint x: 286, startPoint y: 67, endPoint x: 406, endPoint y: 38, distance: 123.2
click at [287, 67] on div "Air Handling Units" at bounding box center [287, 67] width 87 height 9
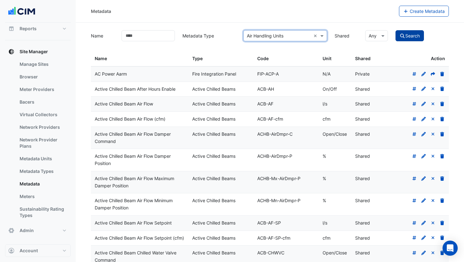
click at [413, 36] on button "Search" at bounding box center [409, 35] width 28 height 11
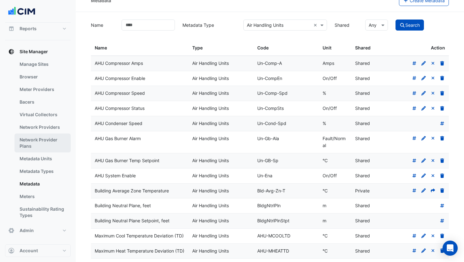
scroll to position [11, 0]
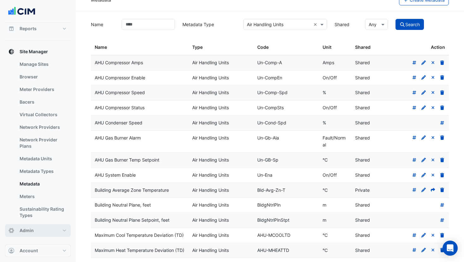
click at [52, 230] on button "Admin" at bounding box center [38, 231] width 66 height 13
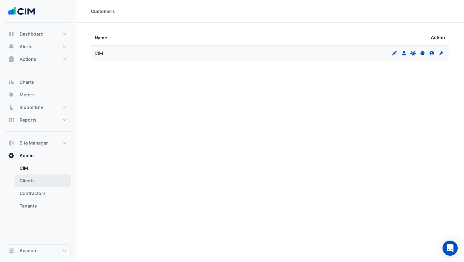
click at [41, 179] on link "Clients" at bounding box center [43, 181] width 56 height 13
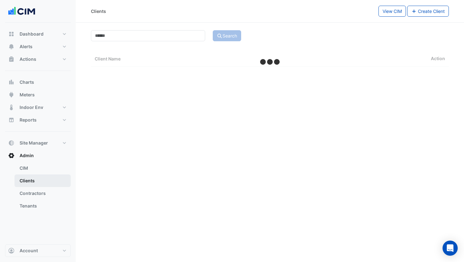
select select "***"
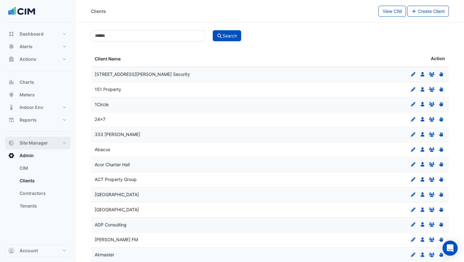
click at [35, 142] on span "Site Manager" at bounding box center [34, 143] width 28 height 6
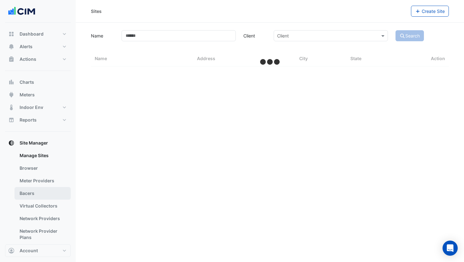
click at [41, 194] on link "Bacers" at bounding box center [43, 193] width 56 height 13
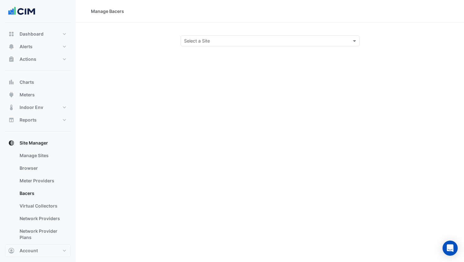
click at [234, 40] on input "text" at bounding box center [263, 41] width 159 height 7
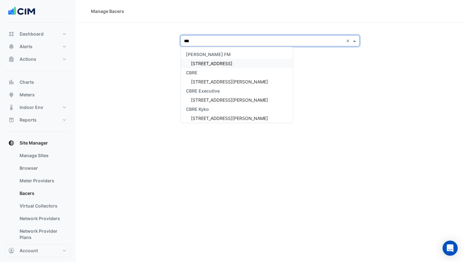
type input "****"
click at [216, 60] on div "99 Elizabeth St" at bounding box center [227, 63] width 92 height 9
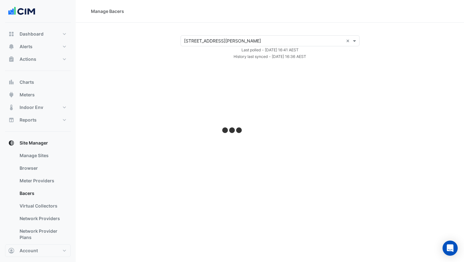
select select "***"
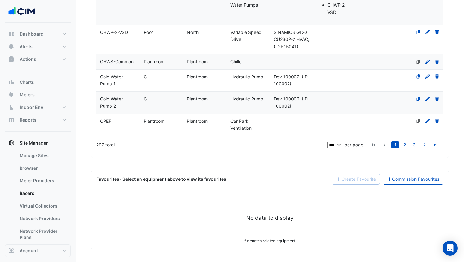
scroll to position [3741, 0]
click at [420, 180] on link "Commission Favourites" at bounding box center [412, 179] width 61 height 11
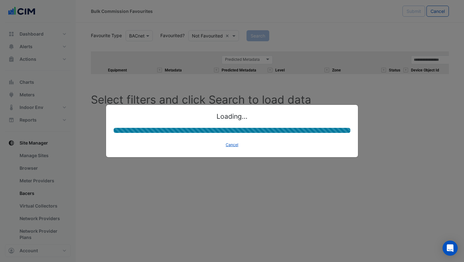
click at [200, 37] on ngb-modal-window "Loading... Cancel" at bounding box center [232, 131] width 464 height 262
click at [235, 144] on button "Cancel" at bounding box center [232, 145] width 18 height 9
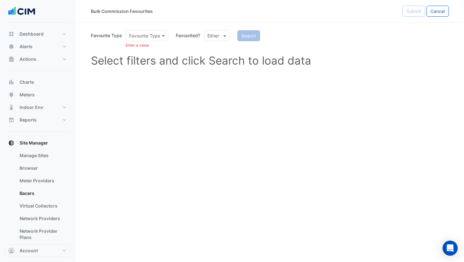
click at [214, 35] on input "text" at bounding box center [210, 36] width 6 height 7
click at [215, 44] on div "Favourited Not Favourited" at bounding box center [224, 53] width 41 height 23
click at [218, 47] on div "Favourited" at bounding box center [224, 49] width 41 height 9
click at [157, 36] on div at bounding box center [147, 35] width 42 height 7
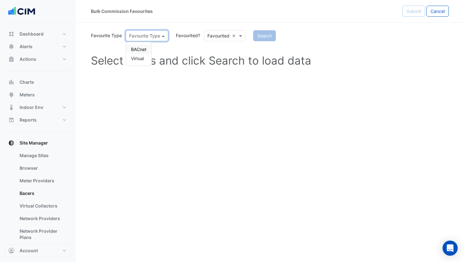
click at [149, 50] on div "BACnet" at bounding box center [139, 49] width 26 height 9
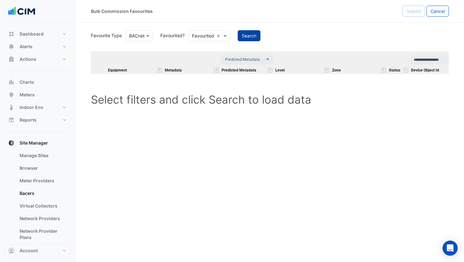
click at [247, 38] on button "Search" at bounding box center [249, 35] width 23 height 11
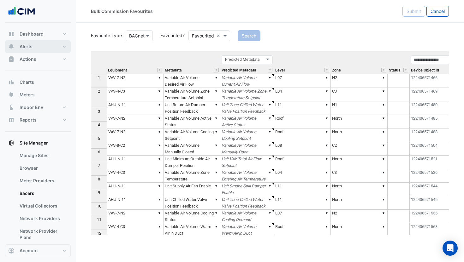
click at [30, 47] on span "Alerts" at bounding box center [26, 47] width 13 height 6
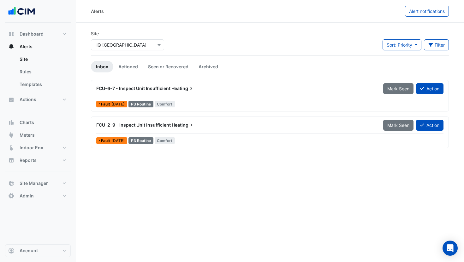
click at [134, 50] on div "Select a Site × HQ Charlotte" at bounding box center [127, 44] width 73 height 11
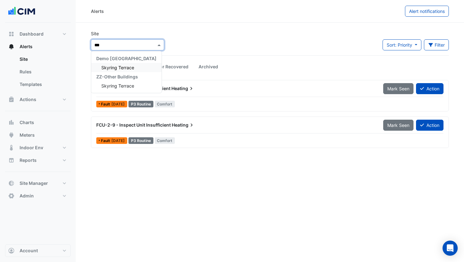
type input "****"
click at [116, 71] on div "Skyring Terrace" at bounding box center [126, 67] width 70 height 9
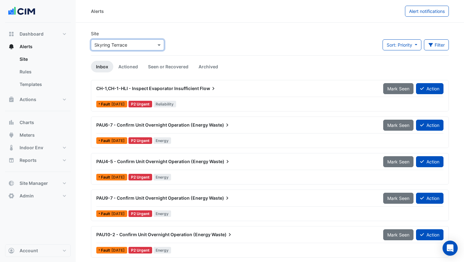
scroll to position [1, 0]
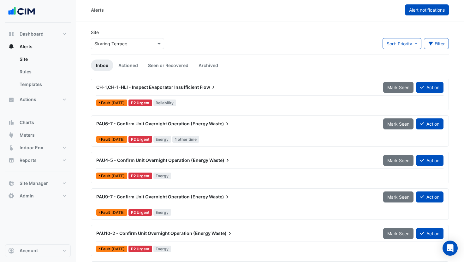
click at [413, 11] on span "Alert notifications" at bounding box center [427, 9] width 36 height 5
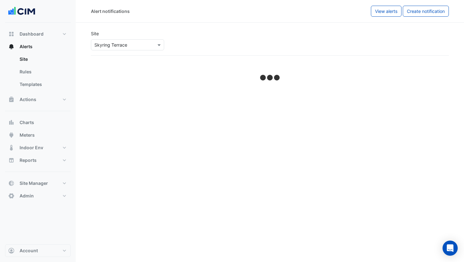
select select "******"
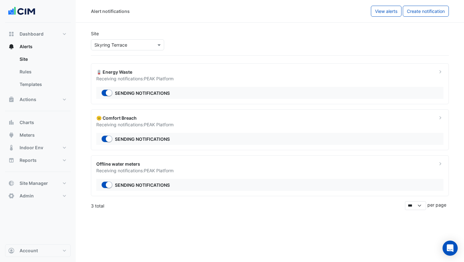
click at [191, 75] on div "Receiving notifications: PEAK Platform" at bounding box center [262, 78] width 333 height 7
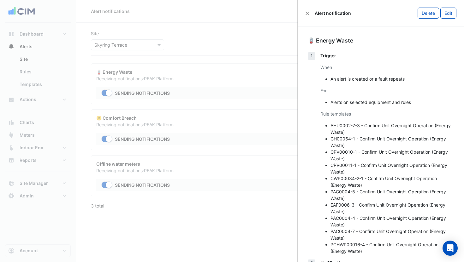
click at [209, 75] on ngb-offcanvas-backdrop at bounding box center [232, 131] width 464 height 262
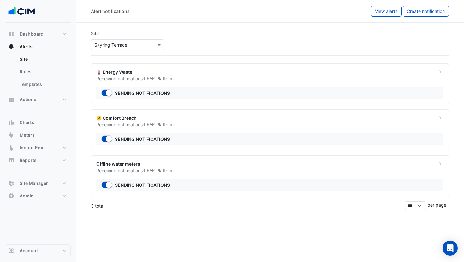
click at [178, 121] on div "Receiving notifications: PEAK Platform" at bounding box center [262, 124] width 333 height 7
click at [178, 121] on ngb-offcanvas-backdrop at bounding box center [232, 131] width 464 height 262
click at [172, 79] on span "PEAK Platform" at bounding box center [159, 78] width 30 height 5
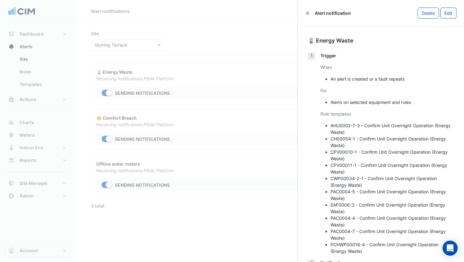
drag, startPoint x: 145, startPoint y: 79, endPoint x: 142, endPoint y: 70, distance: 9.1
click at [145, 79] on ngb-offcanvas-backdrop at bounding box center [232, 131] width 464 height 262
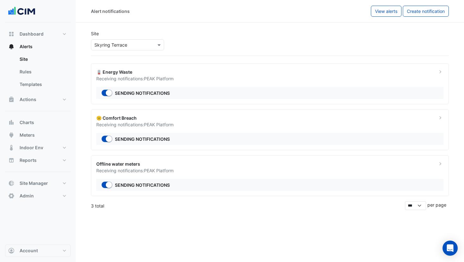
click at [134, 47] on input "text" at bounding box center [121, 45] width 54 height 7
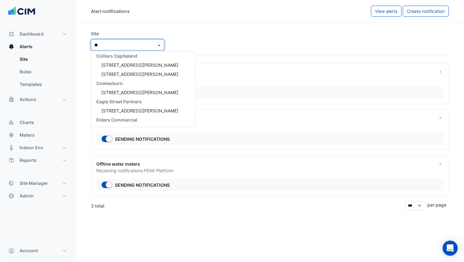
type input "*"
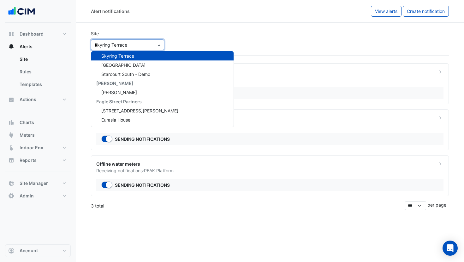
scroll to position [3936, 0]
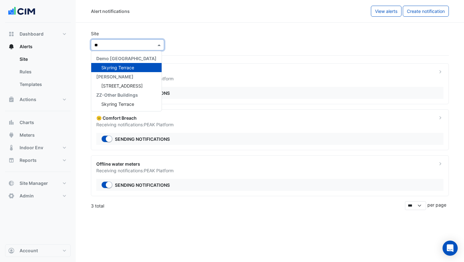
type input "***"
click at [128, 67] on span "Skyring Terrace" at bounding box center [117, 67] width 33 height 5
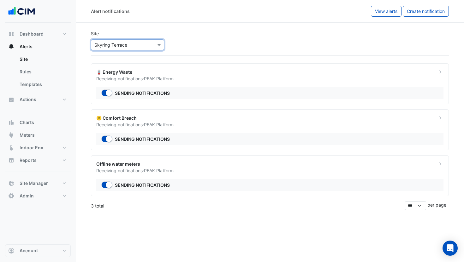
click at [197, 35] on div "Site Select a Site × Skyring Terrace" at bounding box center [269, 40] width 365 height 30
click at [195, 39] on div "Site Select a Site × Skyring Terrace" at bounding box center [269, 40] width 365 height 30
drag, startPoint x: 184, startPoint y: 44, endPoint x: 180, endPoint y: 47, distance: 4.7
click at [183, 46] on div "Site Select a Site × Skyring Terrace" at bounding box center [269, 40] width 365 height 30
click at [164, 115] on div "☹️ Comfort Breach" at bounding box center [262, 118] width 333 height 7
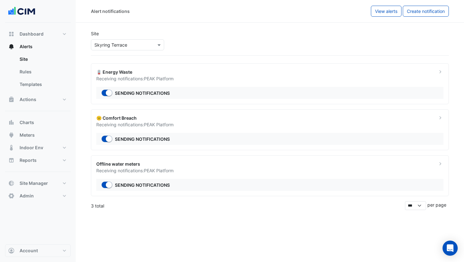
click at [161, 115] on ngb-offcanvas-backdrop at bounding box center [232, 131] width 464 height 262
click at [173, 88] on div "Sending notifications" at bounding box center [269, 93] width 347 height 12
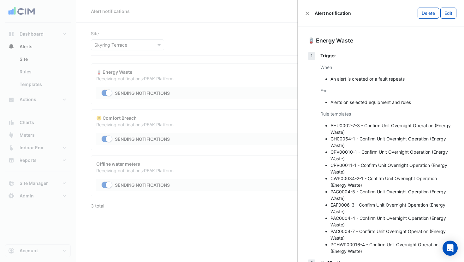
click at [173, 88] on ngb-offcanvas-backdrop at bounding box center [232, 131] width 464 height 262
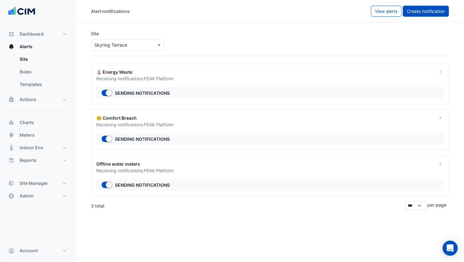
click at [431, 11] on span "Create notification" at bounding box center [426, 11] width 38 height 5
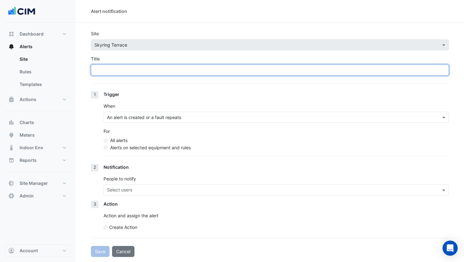
click at [138, 72] on input "Title" at bounding box center [270, 70] width 358 height 11
paste input "**********"
type input "**********"
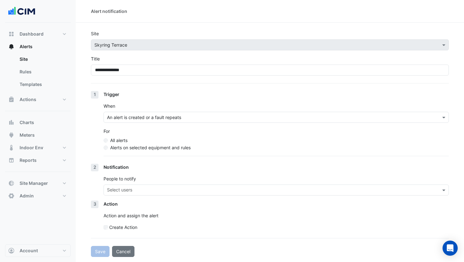
click at [167, 150] on label "Alerts on selected equipment and rules" at bounding box center [150, 147] width 80 height 7
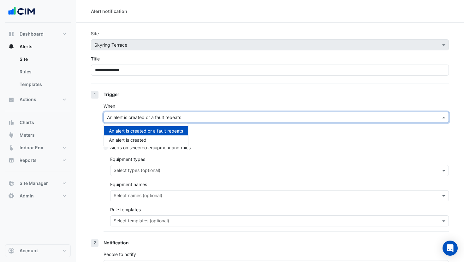
click at [167, 119] on input "text" at bounding box center [270, 118] width 326 height 7
click at [159, 140] on div "An alert is created" at bounding box center [146, 140] width 84 height 9
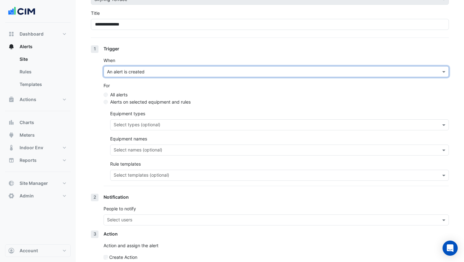
scroll to position [61, 0]
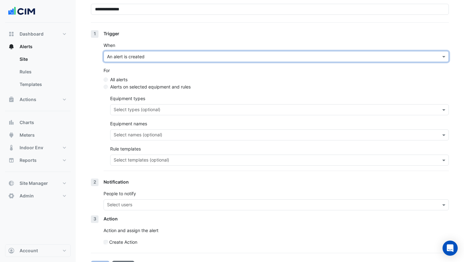
click at [162, 162] on input "text" at bounding box center [276, 161] width 324 height 7
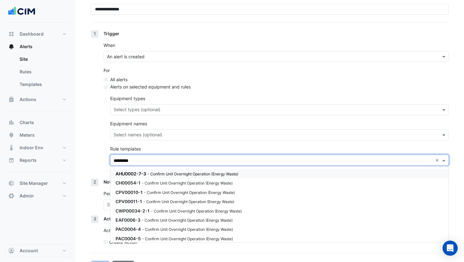
click at [174, 174] on small "- Confirm Unit Overnight Operation (Energy Waste)" at bounding box center [192, 174] width 91 height 5
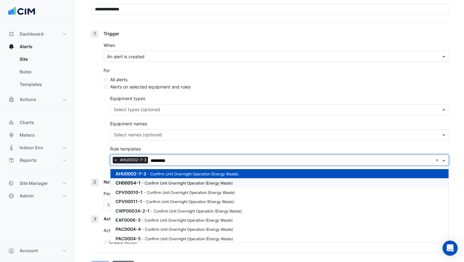
click at [174, 184] on small "- Confirm Unit Overnight Operation (Energy Waste)" at bounding box center [187, 183] width 91 height 5
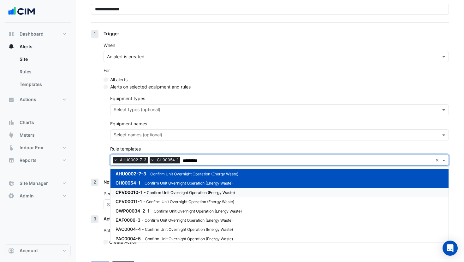
click at [173, 196] on div "CPV00010-1 - Confirm Unit Overnight Operation (Energy Waste)" at bounding box center [279, 192] width 338 height 9
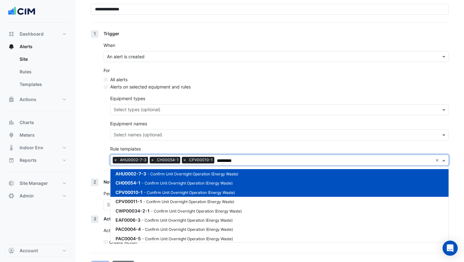
click at [170, 196] on div "CPV00010-1 - Confirm Unit Overnight Operation (Energy Waste)" at bounding box center [279, 192] width 338 height 9
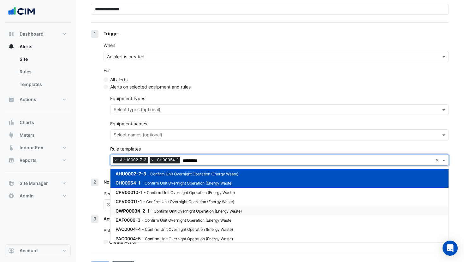
click at [169, 211] on small "- Confirm Unit Overnight Operation (Energy Waste)" at bounding box center [196, 211] width 91 height 5
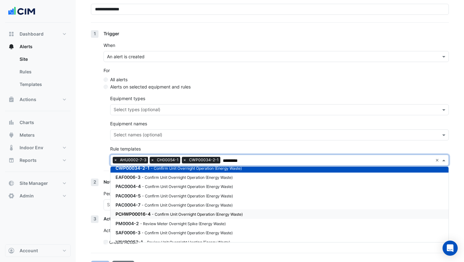
drag, startPoint x: 156, startPoint y: 212, endPoint x: 160, endPoint y: 222, distance: 11.4
click at [156, 213] on small "- Confirm Unit Overnight Operation (Energy Waste)" at bounding box center [197, 214] width 91 height 5
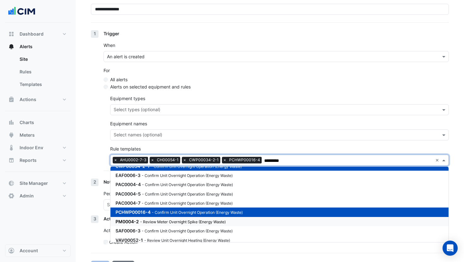
click at [160, 222] on small "- Review Meter Overnight Spike (Energy Waste)" at bounding box center [182, 222] width 85 height 5
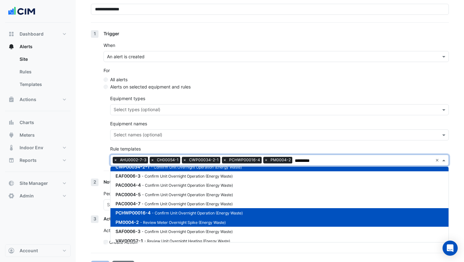
click at [166, 221] on small "- Review Meter Overnight Spike (Energy Waste)" at bounding box center [182, 222] width 85 height 5
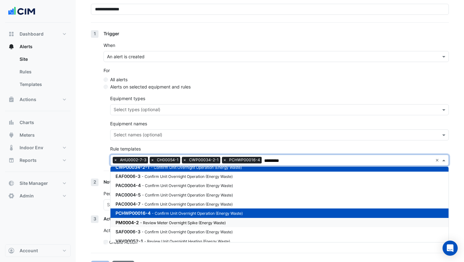
scroll to position [48, 0]
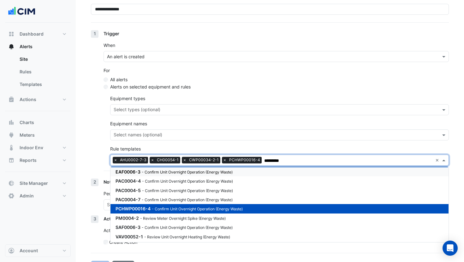
type input "*********"
click at [97, 151] on div "1 Trigger When An alert is created For All alerts Alerts on selected equipment …" at bounding box center [270, 104] width 358 height 149
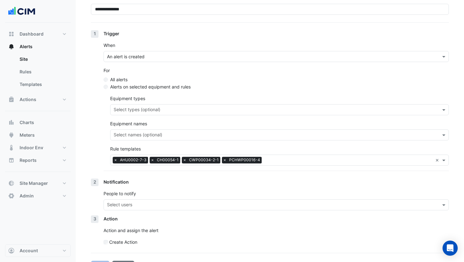
click at [132, 205] on input "text" at bounding box center [272, 206] width 331 height 7
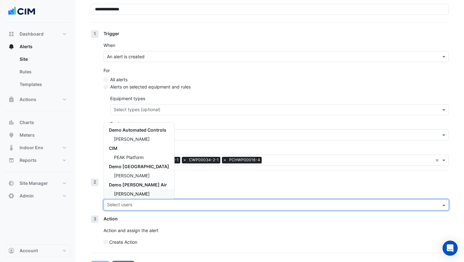
click at [138, 193] on span "Billy Hargrove" at bounding box center [132, 193] width 36 height 5
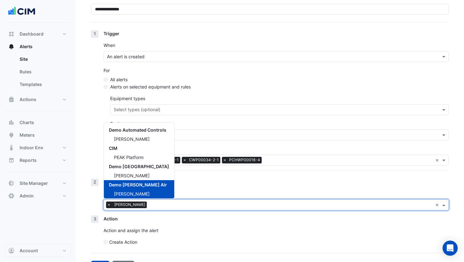
scroll to position [76, 0]
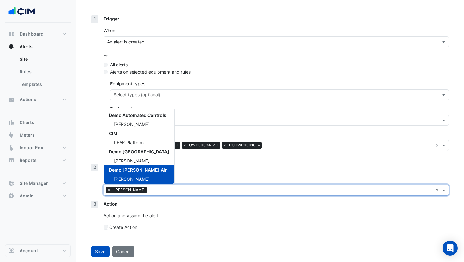
drag, startPoint x: 197, startPoint y: 175, endPoint x: 149, endPoint y: 227, distance: 71.0
click at [197, 175] on div "Notification People to notify Select users × Billy Hargrove × Demo Automated Co…" at bounding box center [275, 182] width 345 height 37
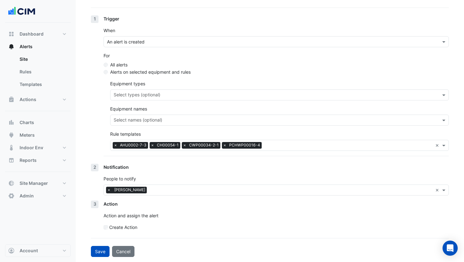
click at [122, 228] on label "Create Action" at bounding box center [123, 227] width 28 height 7
click at [138, 248] on input "text" at bounding box center [270, 251] width 326 height 7
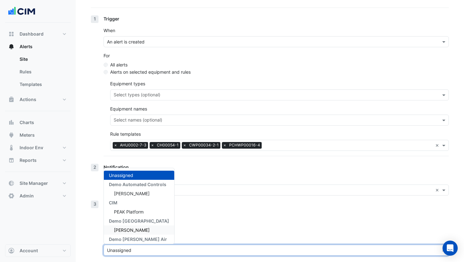
drag, startPoint x: 188, startPoint y: 227, endPoint x: 168, endPoint y: 221, distance: 21.7
click at [188, 227] on div "Create Action" at bounding box center [275, 227] width 345 height 7
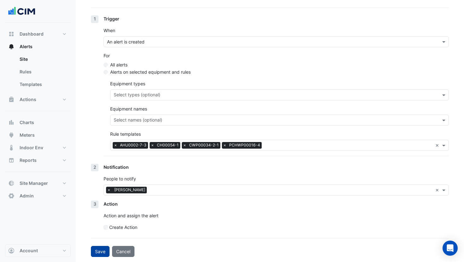
click at [99, 251] on button "Save" at bounding box center [100, 251] width 19 height 11
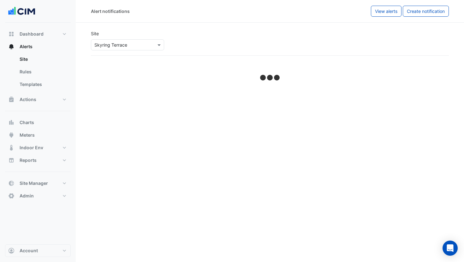
select select "******"
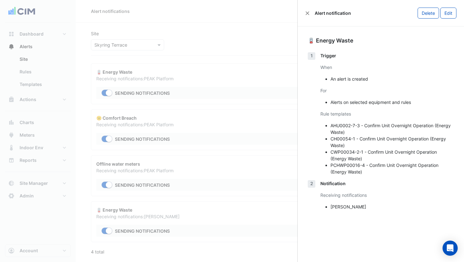
drag, startPoint x: 244, startPoint y: 21, endPoint x: 222, endPoint y: 17, distance: 21.8
click at [244, 21] on ngb-offcanvas-backdrop at bounding box center [232, 131] width 464 height 262
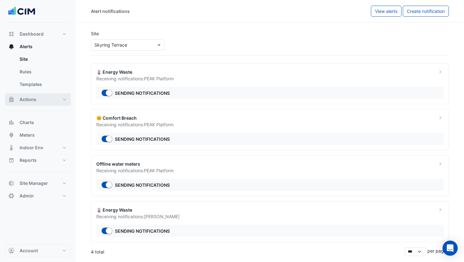
click at [24, 103] on button "Actions" at bounding box center [38, 99] width 66 height 13
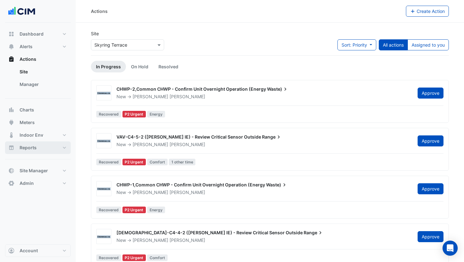
click at [30, 147] on span "Reports" at bounding box center [28, 148] width 17 height 6
select select "***"
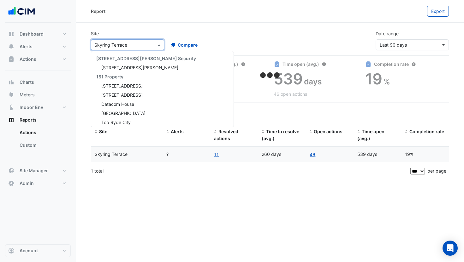
click at [136, 48] on div "Select a Site × Skyring Terrace" at bounding box center [127, 44] width 73 height 11
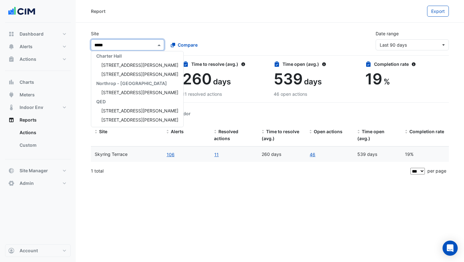
type input "******"
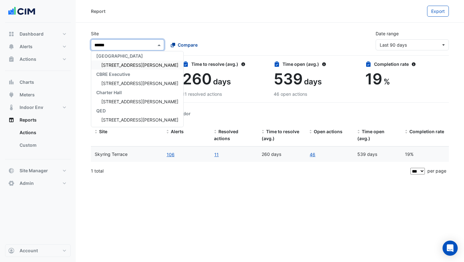
drag, startPoint x: 132, startPoint y: 64, endPoint x: 177, endPoint y: 44, distance: 49.4
click at [134, 64] on div "1 Martin Place" at bounding box center [137, 65] width 92 height 9
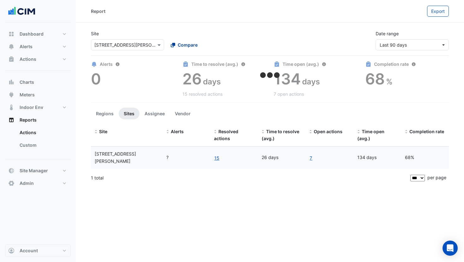
click at [178, 44] on span "Compare" at bounding box center [188, 45] width 20 height 7
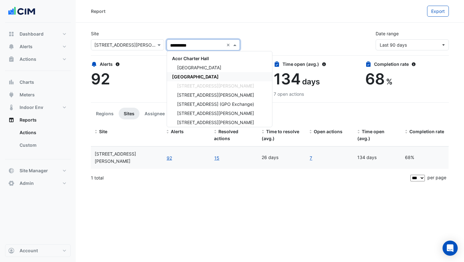
click at [188, 79] on div "CBRE Charter Hall" at bounding box center [219, 76] width 105 height 9
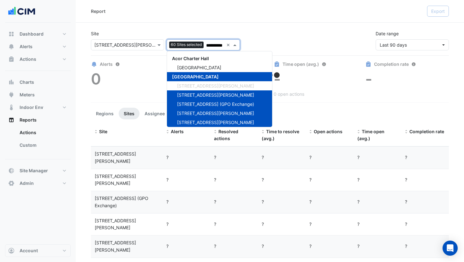
type input "**********"
drag, startPoint x: 179, startPoint y: 20, endPoint x: 174, endPoint y: 27, distance: 9.1
click at [179, 20] on div "Report Export" at bounding box center [270, 11] width 388 height 23
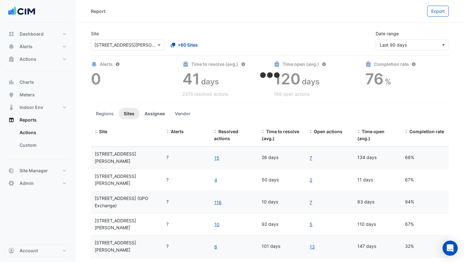
click at [156, 112] on button "Assignee" at bounding box center [154, 114] width 30 height 12
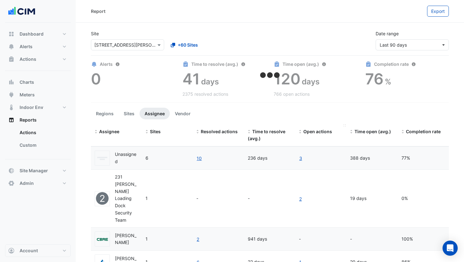
click at [323, 132] on span "Open actions" at bounding box center [317, 131] width 29 height 5
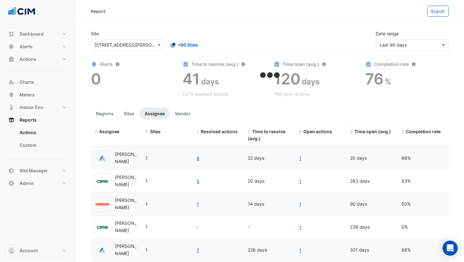
click at [320, 132] on span "Open actions" at bounding box center [317, 131] width 29 height 5
click at [38, 107] on span "Indoor Env" at bounding box center [32, 107] width 24 height 6
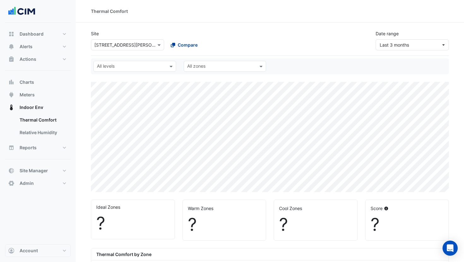
select select "***"
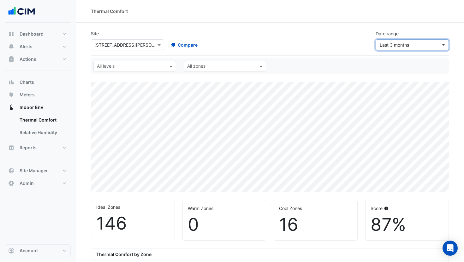
click at [423, 44] on span "Last 3 months" at bounding box center [409, 45] width 61 height 7
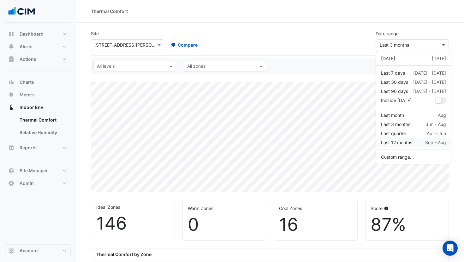
click at [408, 143] on div "Last 12 months" at bounding box center [396, 142] width 31 height 7
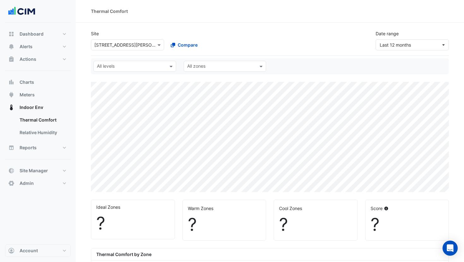
select select "***"
click at [184, 43] on span "Compare" at bounding box center [188, 45] width 20 height 7
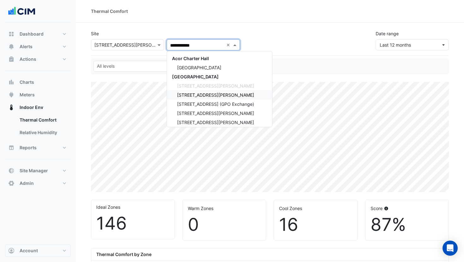
click at [197, 93] on span "[STREET_ADDRESS][PERSON_NAME]" at bounding box center [215, 94] width 77 height 5
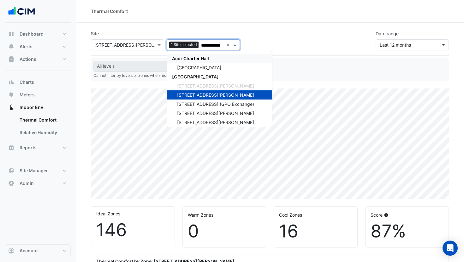
type input "**********"
click at [207, 31] on div "**********" at bounding box center [165, 40] width 156 height 20
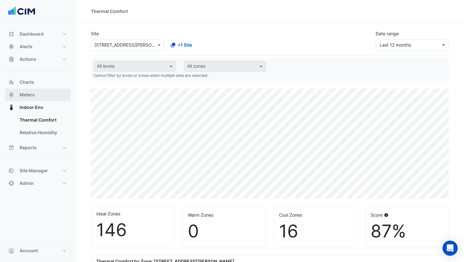
click at [37, 94] on button "Meters" at bounding box center [38, 95] width 66 height 13
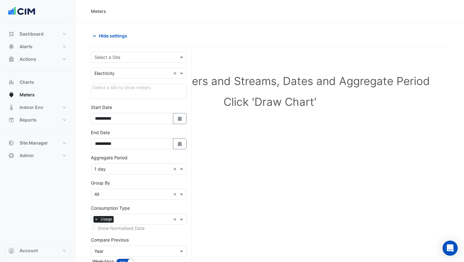
click at [141, 57] on input "text" at bounding box center [132, 57] width 76 height 7
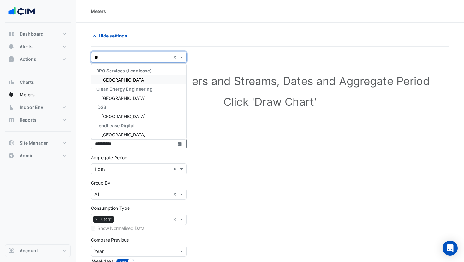
type input "*"
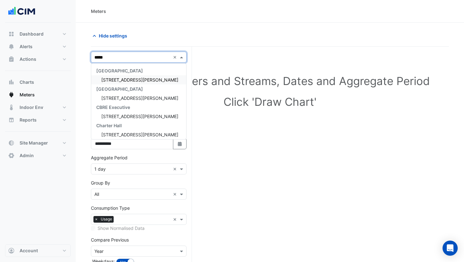
type input "*****"
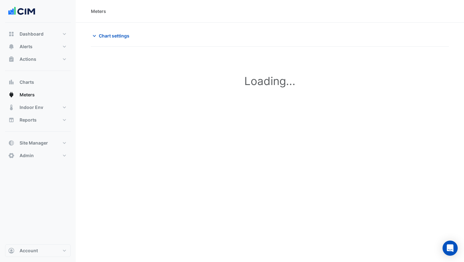
type input "**********"
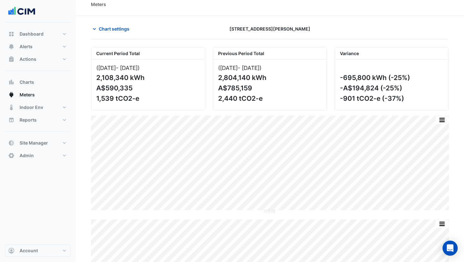
scroll to position [9, 0]
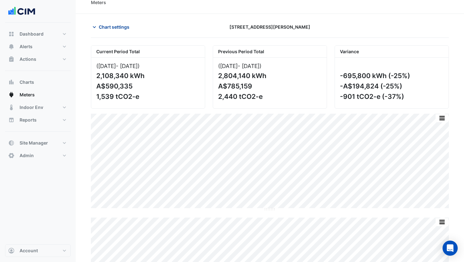
click at [115, 29] on span "Chart settings" at bounding box center [114, 27] width 31 height 7
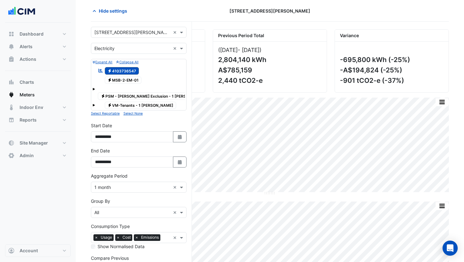
scroll to position [26, 0]
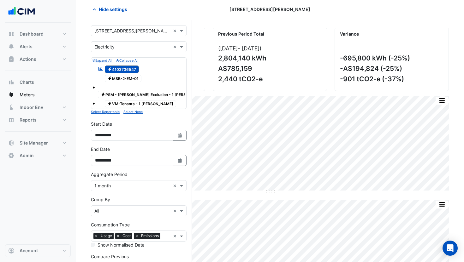
click at [129, 183] on input "text" at bounding box center [132, 186] width 76 height 7
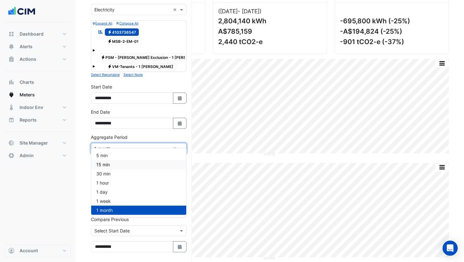
scroll to position [66, 0]
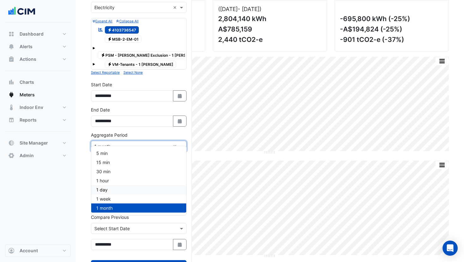
click at [111, 191] on div "1 day" at bounding box center [138, 189] width 95 height 9
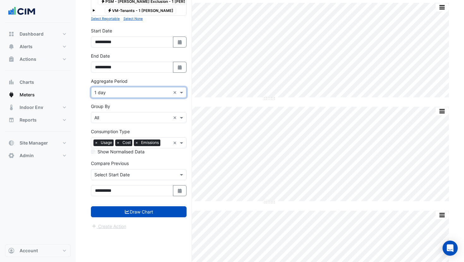
scroll to position [113, 0]
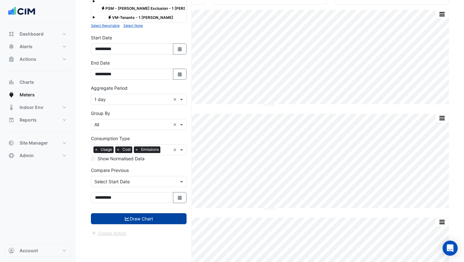
click at [141, 214] on button "Draw Chart" at bounding box center [139, 219] width 96 height 11
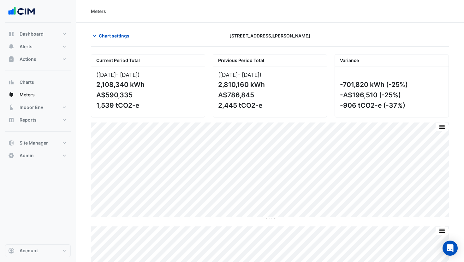
click at [443, 122] on div "Current Period Total ([DATE] - [DATE] ) 2,108,340 kWh A$590,335 1,539 tCO2-e Pr…" at bounding box center [270, 238] width 358 height 378
drag, startPoint x: 441, startPoint y: 126, endPoint x: 424, endPoint y: 172, distance: 48.3
click at [441, 126] on button "button" at bounding box center [441, 127] width 13 height 8
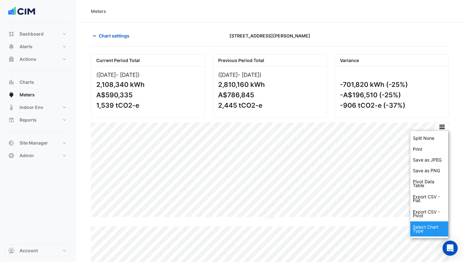
click at [426, 226] on div "Select Chart Type" at bounding box center [429, 229] width 38 height 15
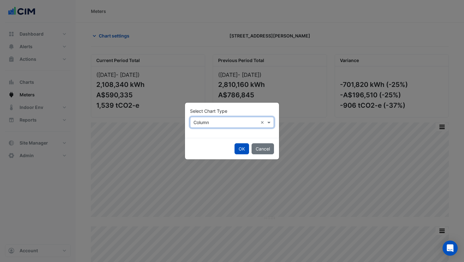
click at [213, 129] on div "Select Chart Type Select Chart Type × Column ×" at bounding box center [232, 120] width 94 height 35
click at [213, 125] on input "text" at bounding box center [225, 123] width 64 height 7
drag, startPoint x: 207, startPoint y: 134, endPoint x: 224, endPoint y: 144, distance: 19.2
click at [207, 134] on div "Line" at bounding box center [203, 136] width 27 height 9
click at [237, 148] on button "OK" at bounding box center [241, 149] width 15 height 11
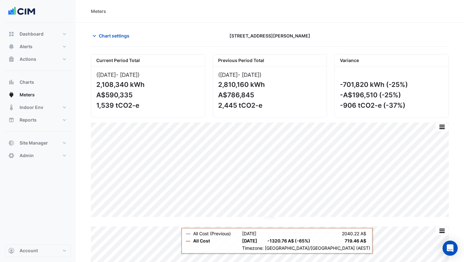
click at [174, 39] on div "Chart settings" at bounding box center [148, 35] width 122 height 11
click at [109, 36] on span "Chart settings" at bounding box center [114, 35] width 31 height 7
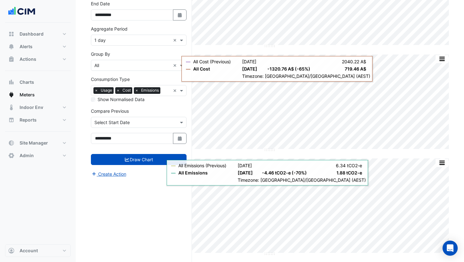
scroll to position [138, 0]
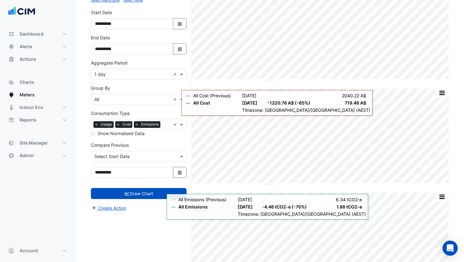
click at [119, 72] on div "Aggregate Period × 1 day ×" at bounding box center [139, 74] width 96 height 11
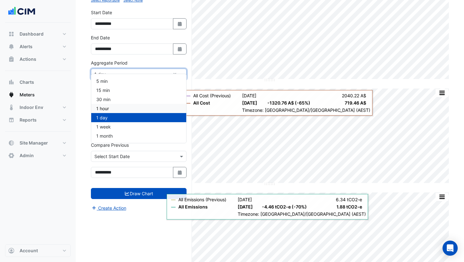
drag, startPoint x: 122, startPoint y: 106, endPoint x: 146, endPoint y: 177, distance: 74.5
click at [122, 106] on div "1 hour" at bounding box center [138, 108] width 95 height 9
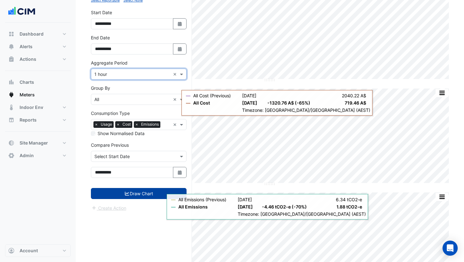
click at [156, 188] on button "Draw Chart" at bounding box center [139, 193] width 96 height 11
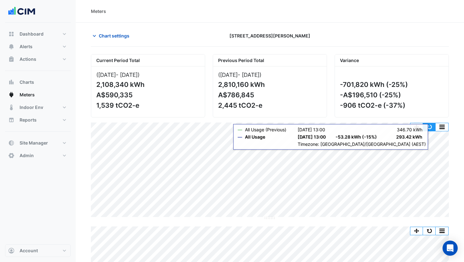
click at [430, 129] on button "button" at bounding box center [429, 127] width 13 height 8
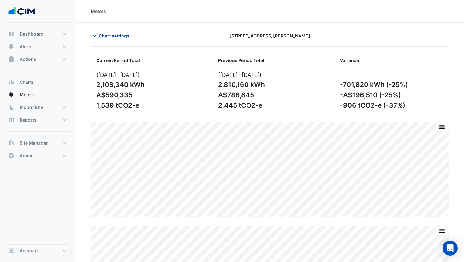
click at [119, 37] on span "Chart settings" at bounding box center [114, 35] width 31 height 7
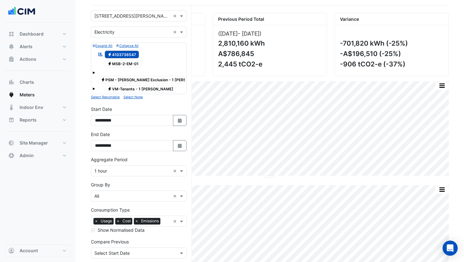
scroll to position [66, 0]
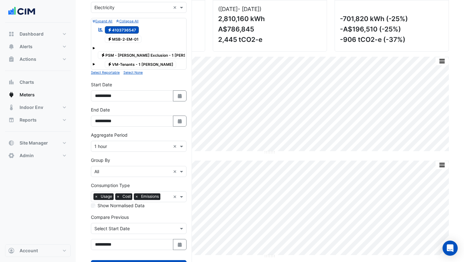
click at [131, 144] on input "text" at bounding box center [132, 147] width 76 height 7
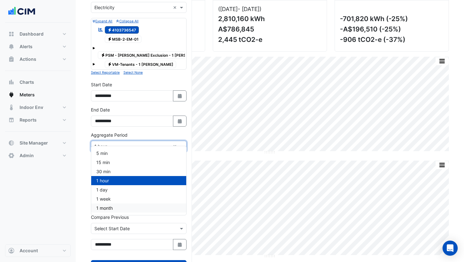
drag, startPoint x: 139, startPoint y: 205, endPoint x: 148, endPoint y: 218, distance: 15.2
click at [140, 205] on div "1 month" at bounding box center [138, 208] width 95 height 9
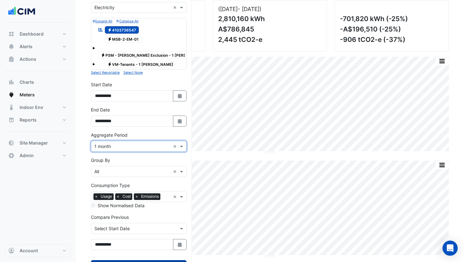
click at [167, 261] on button "Draw Chart" at bounding box center [139, 266] width 96 height 11
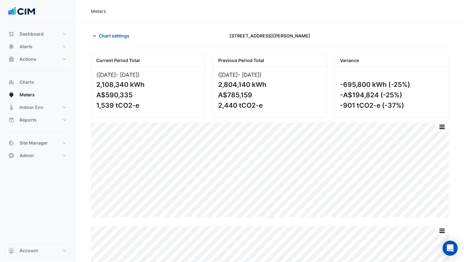
click at [442, 122] on div "Current Period Total (Aug [DATE] ) 2,108,340 kWh A$590,335 1,539 tCO2-e Previou…" at bounding box center [270, 238] width 358 height 378
click at [442, 123] on button "button" at bounding box center [441, 127] width 13 height 8
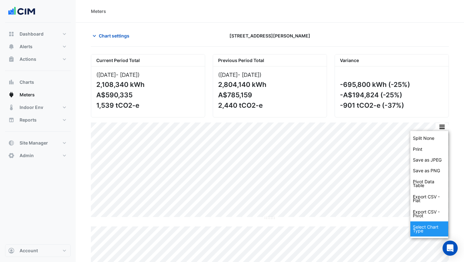
click at [422, 229] on div "Select Chart Type" at bounding box center [429, 229] width 38 height 15
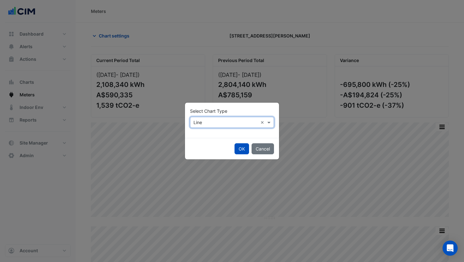
click at [214, 120] on input "text" at bounding box center [225, 123] width 64 height 7
click at [201, 144] on span "Column" at bounding box center [202, 145] width 15 height 5
click at [242, 149] on button "OK" at bounding box center [241, 149] width 15 height 11
